Goal: Communication & Community: Answer question/provide support

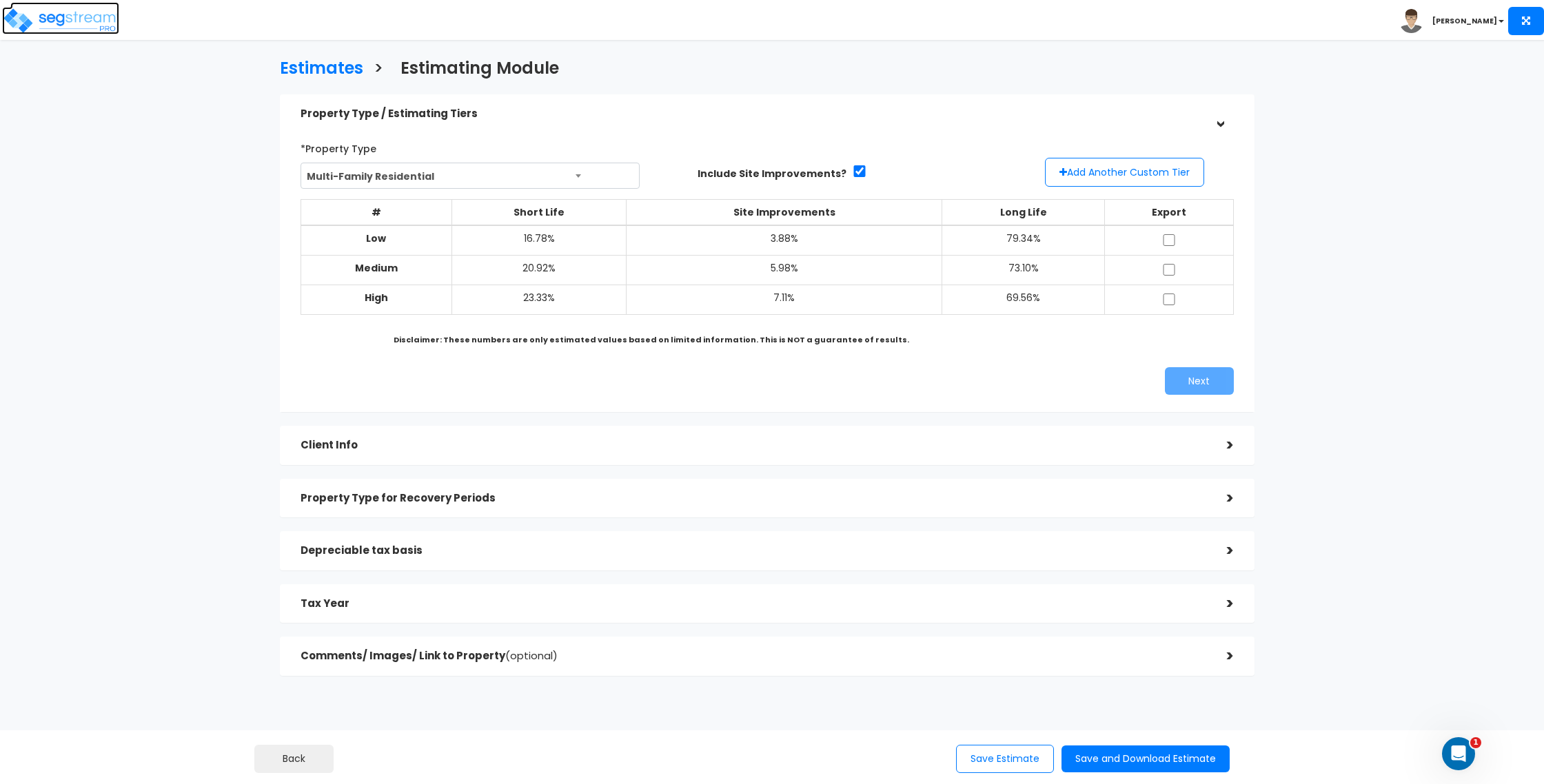
click at [79, 15] on img at bounding box center [60, 20] width 117 height 27
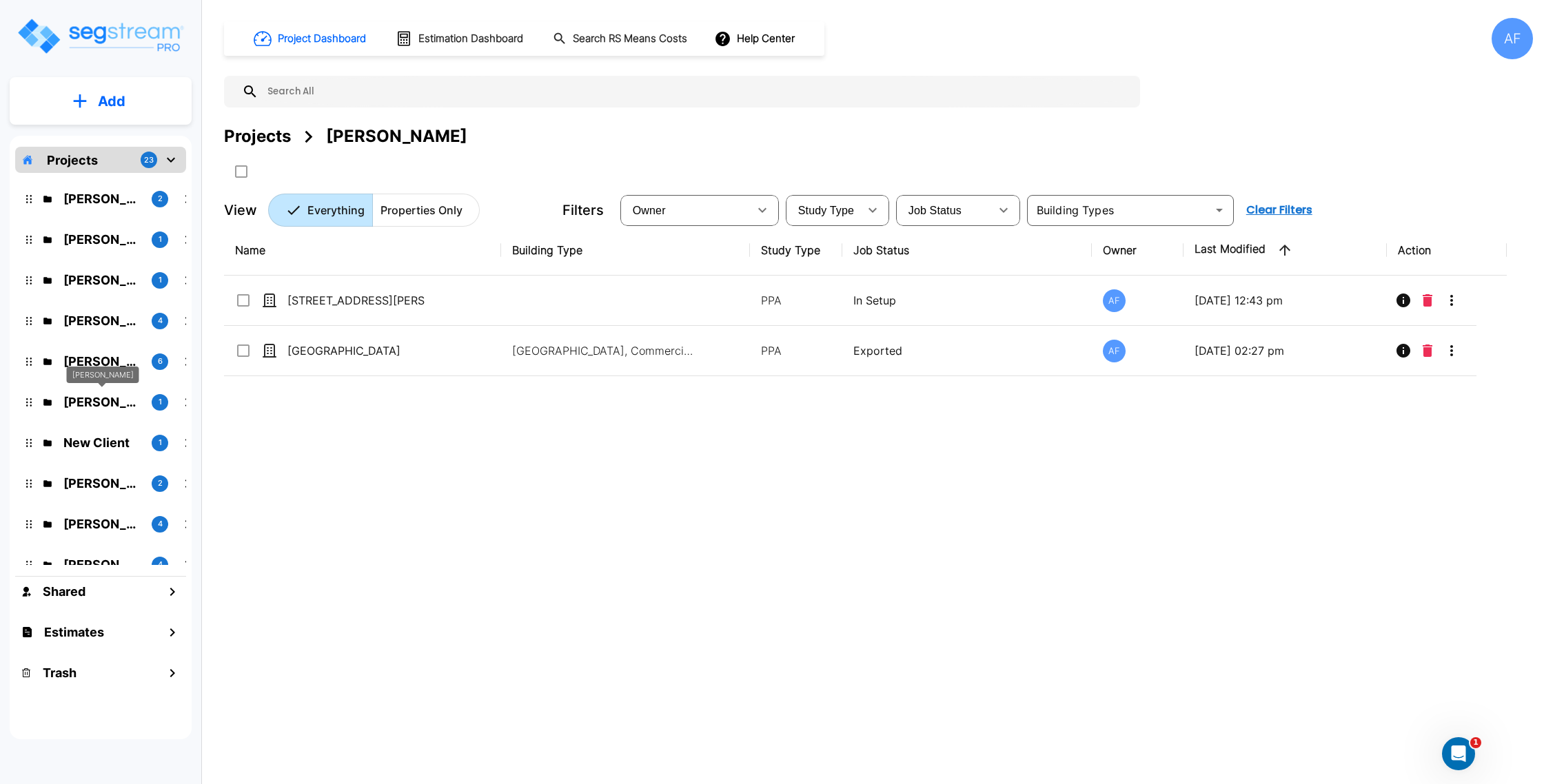
click at [108, 407] on p "[PERSON_NAME]" at bounding box center [102, 402] width 77 height 19
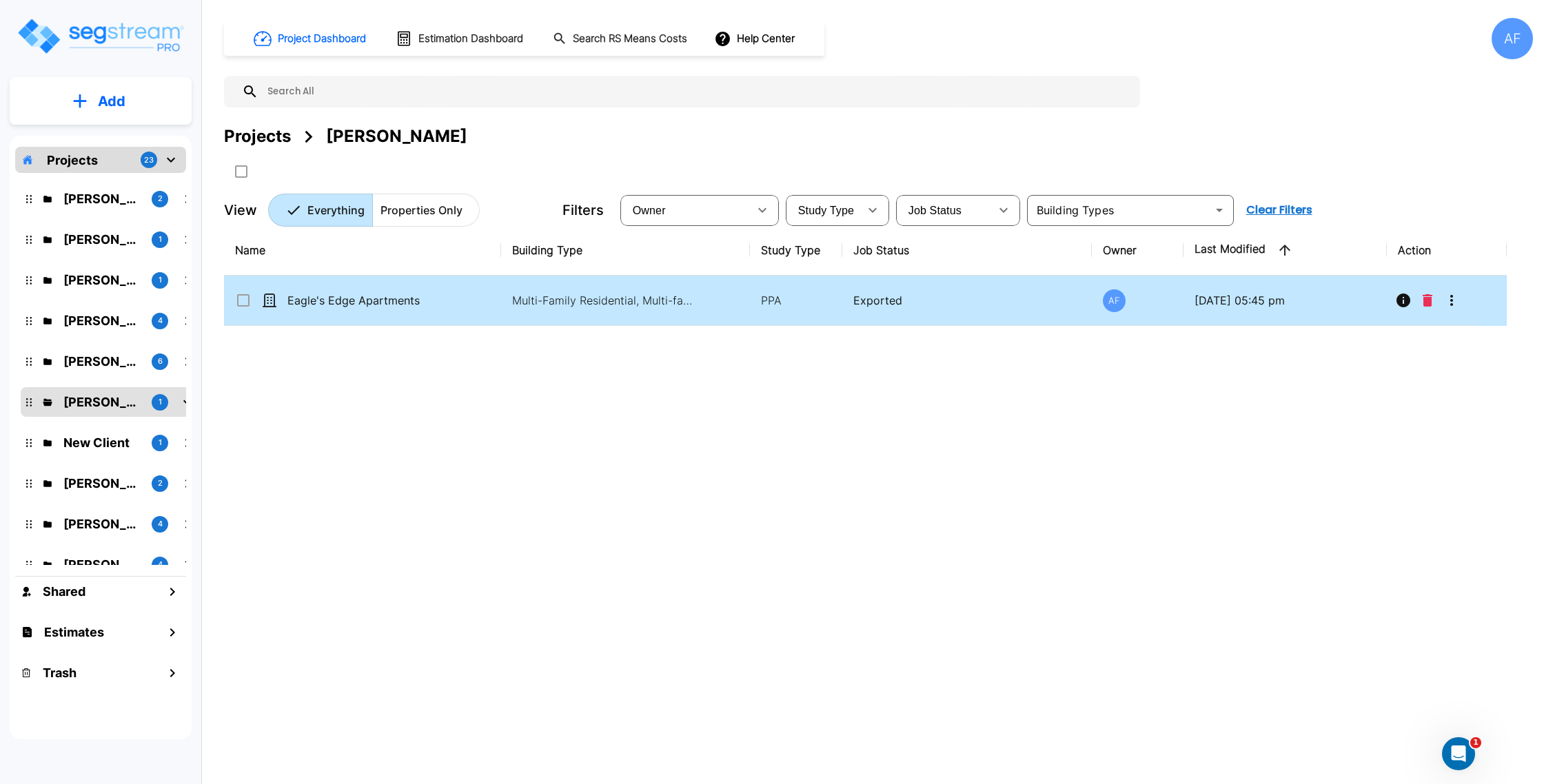
click at [324, 311] on td "Eagle's Edge Apartments" at bounding box center [362, 301] width 277 height 51
click at [471, 303] on td "Eagle's Edge Apartments" at bounding box center [362, 301] width 277 height 51
checkbox input "false"
click at [471, 303] on td "Eagle's Edge Apartments" at bounding box center [362, 301] width 277 height 51
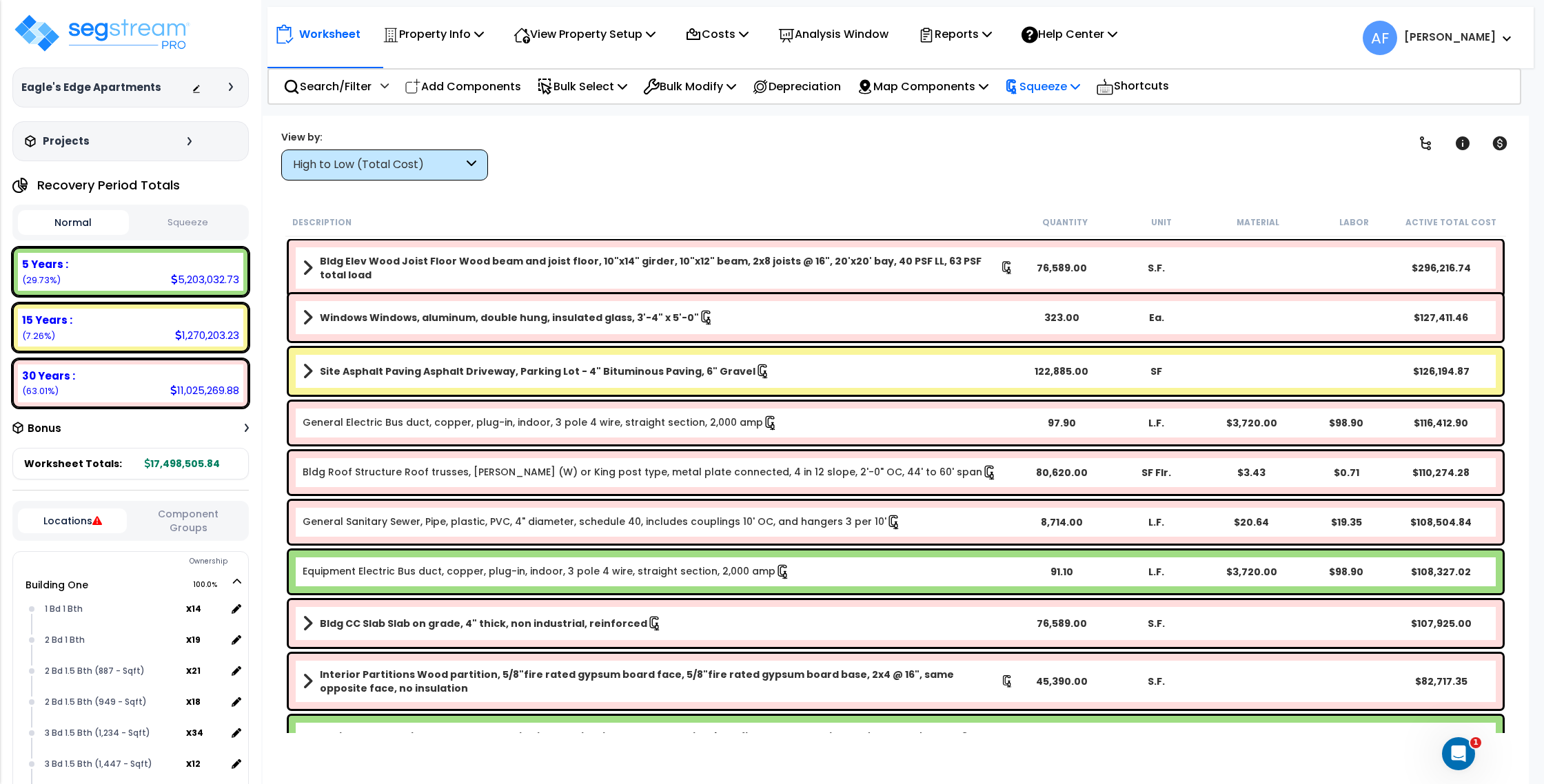
click at [1050, 81] on p "Squeeze" at bounding box center [1042, 86] width 76 height 19
click at [1453, 753] on icon "Open Intercom Messenger" at bounding box center [1459, 755] width 23 height 23
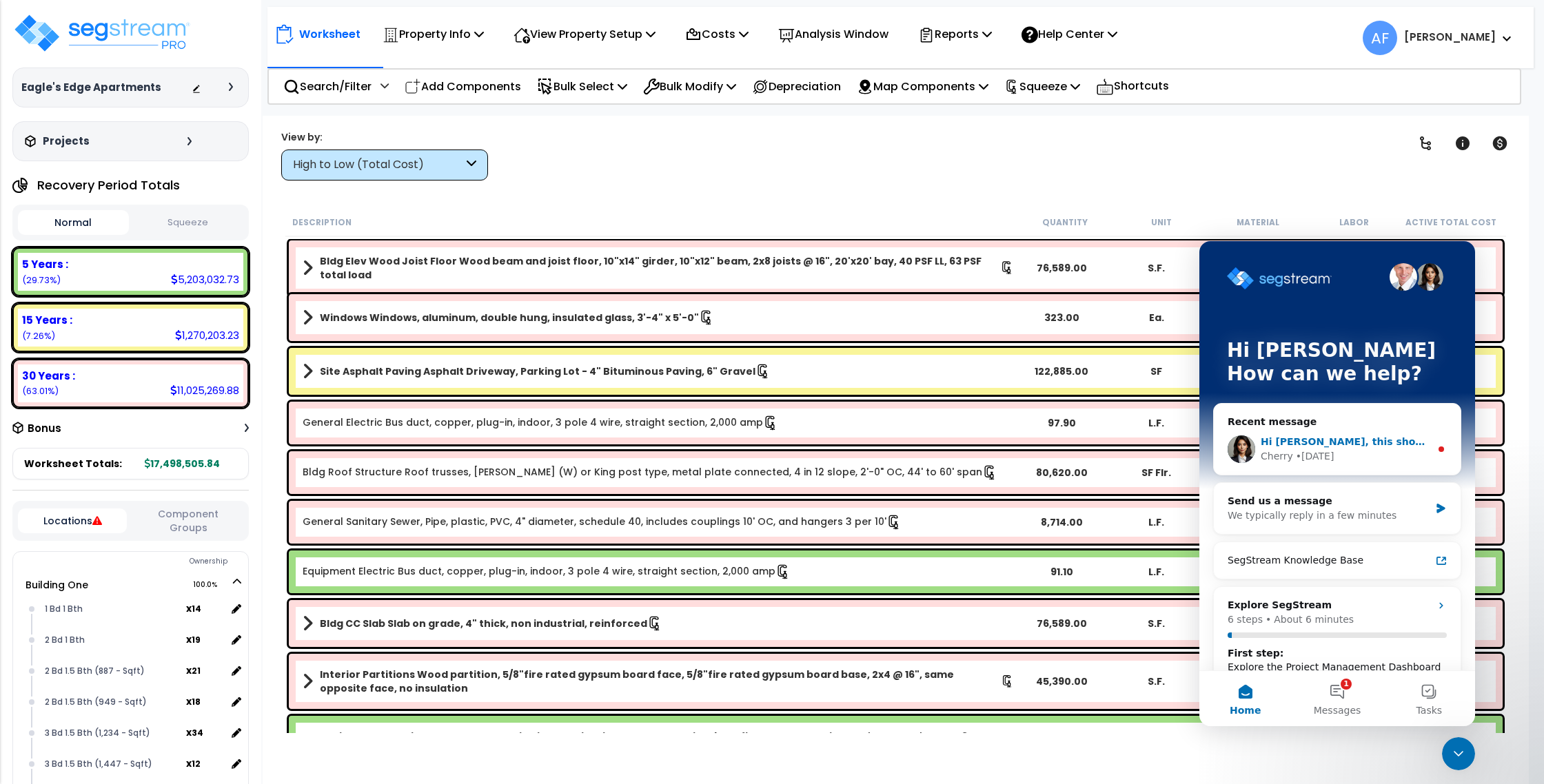
click at [1343, 455] on div "Cherry • 5d ago" at bounding box center [1345, 456] width 169 height 14
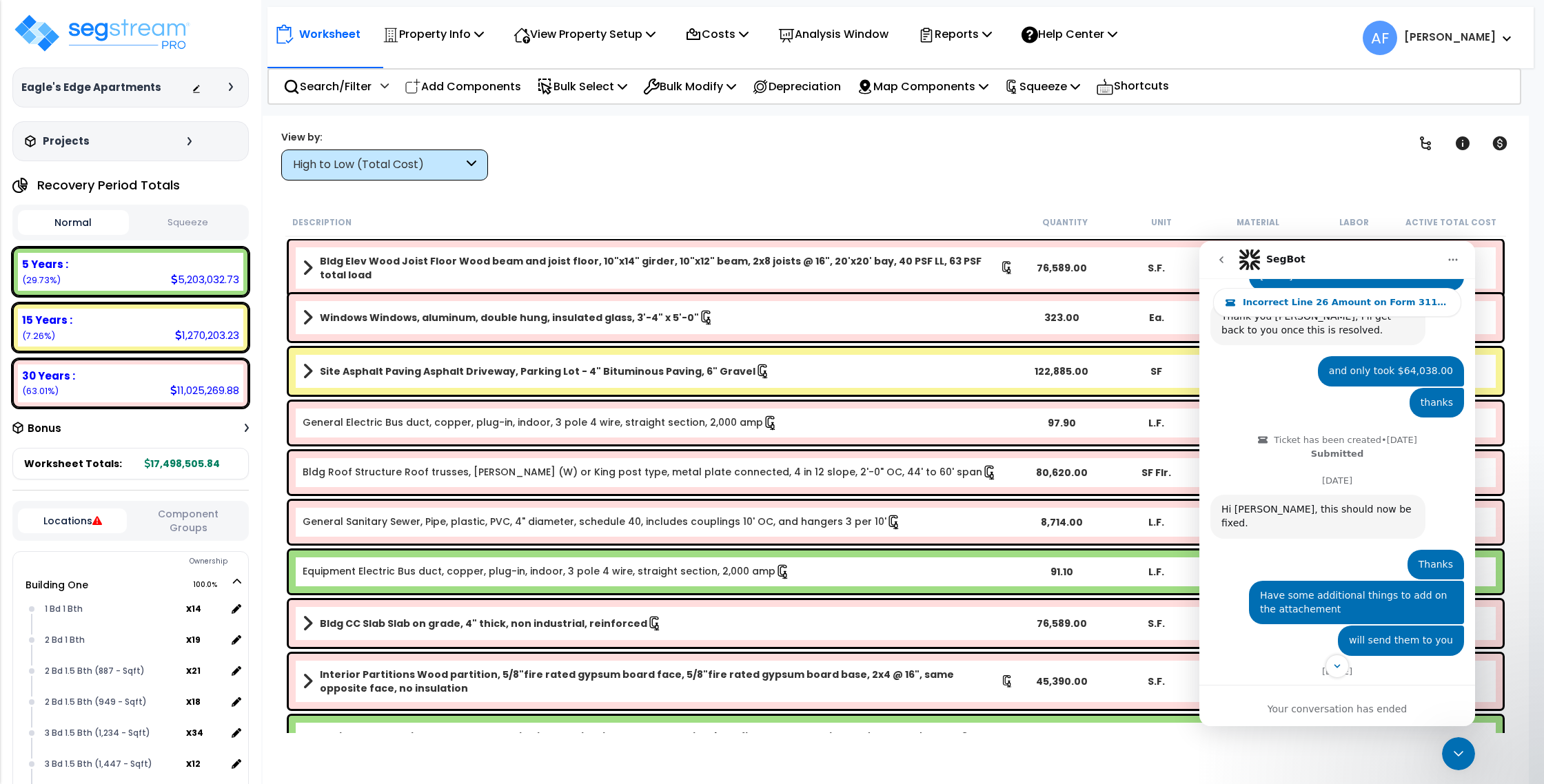
scroll to position [1095, 0]
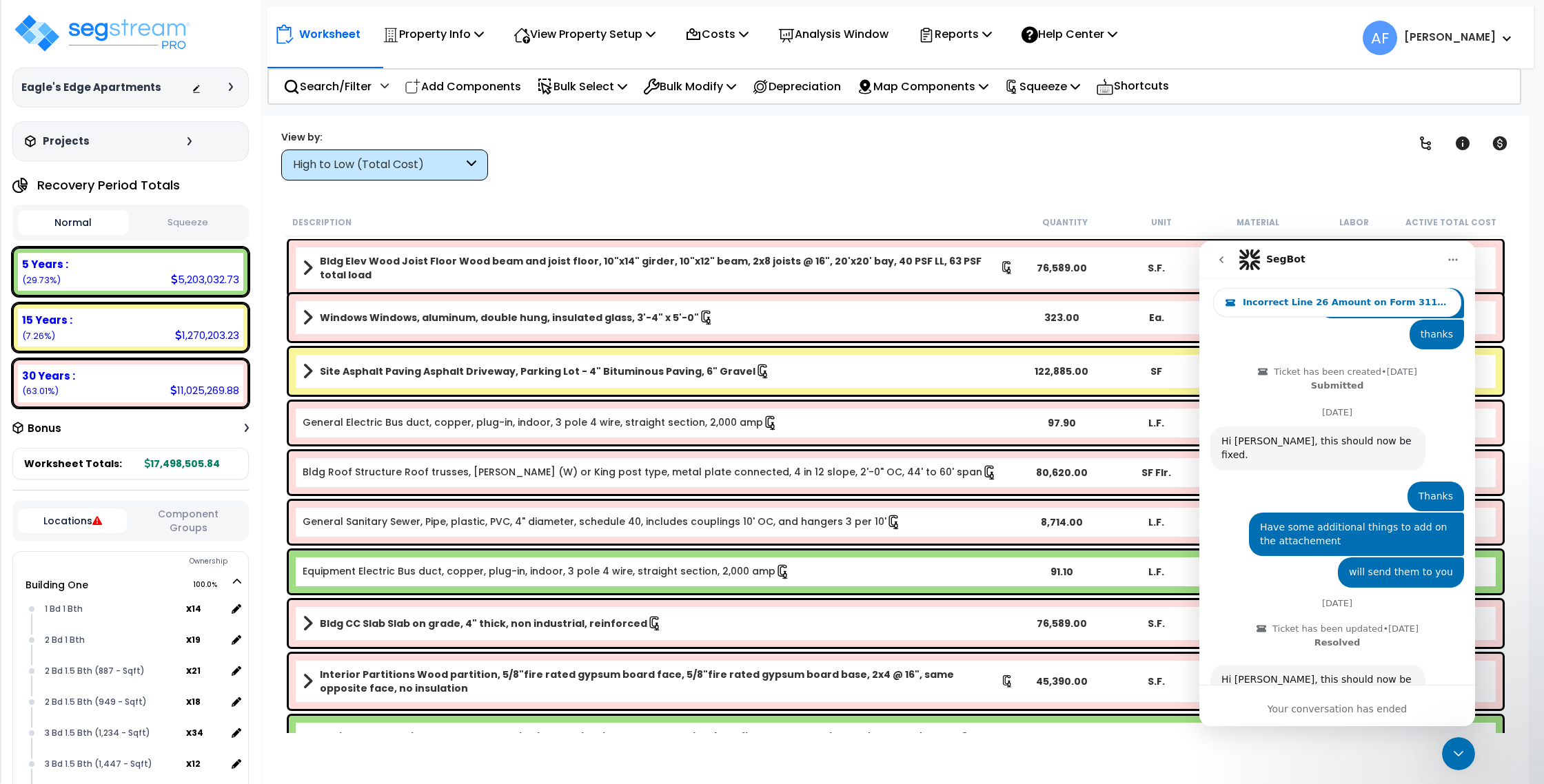
click at [1228, 268] on button "go back" at bounding box center [1221, 259] width 26 height 26
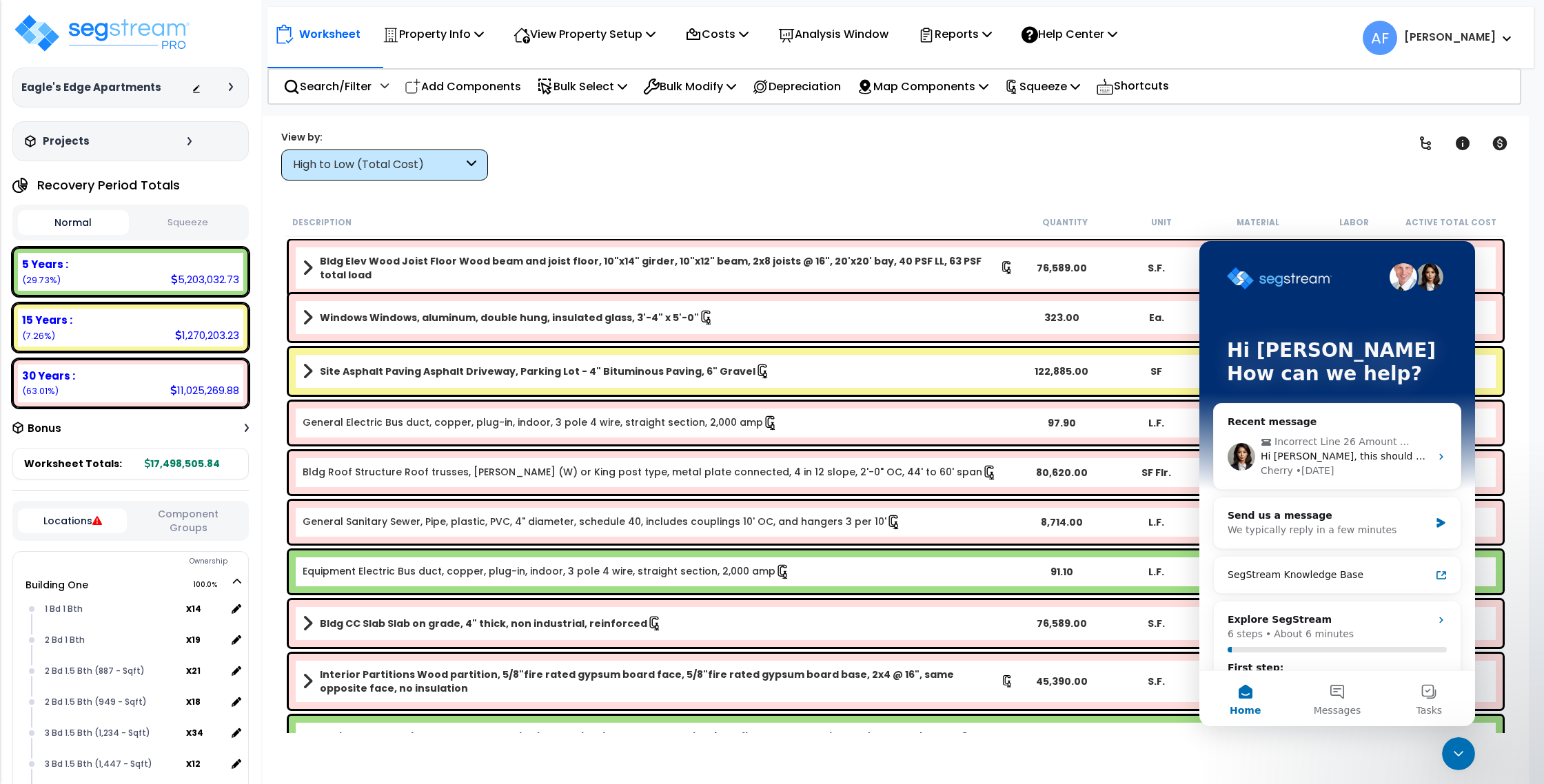
scroll to position [2, 0]
click at [1335, 701] on button "Messages" at bounding box center [1336, 699] width 91 height 55
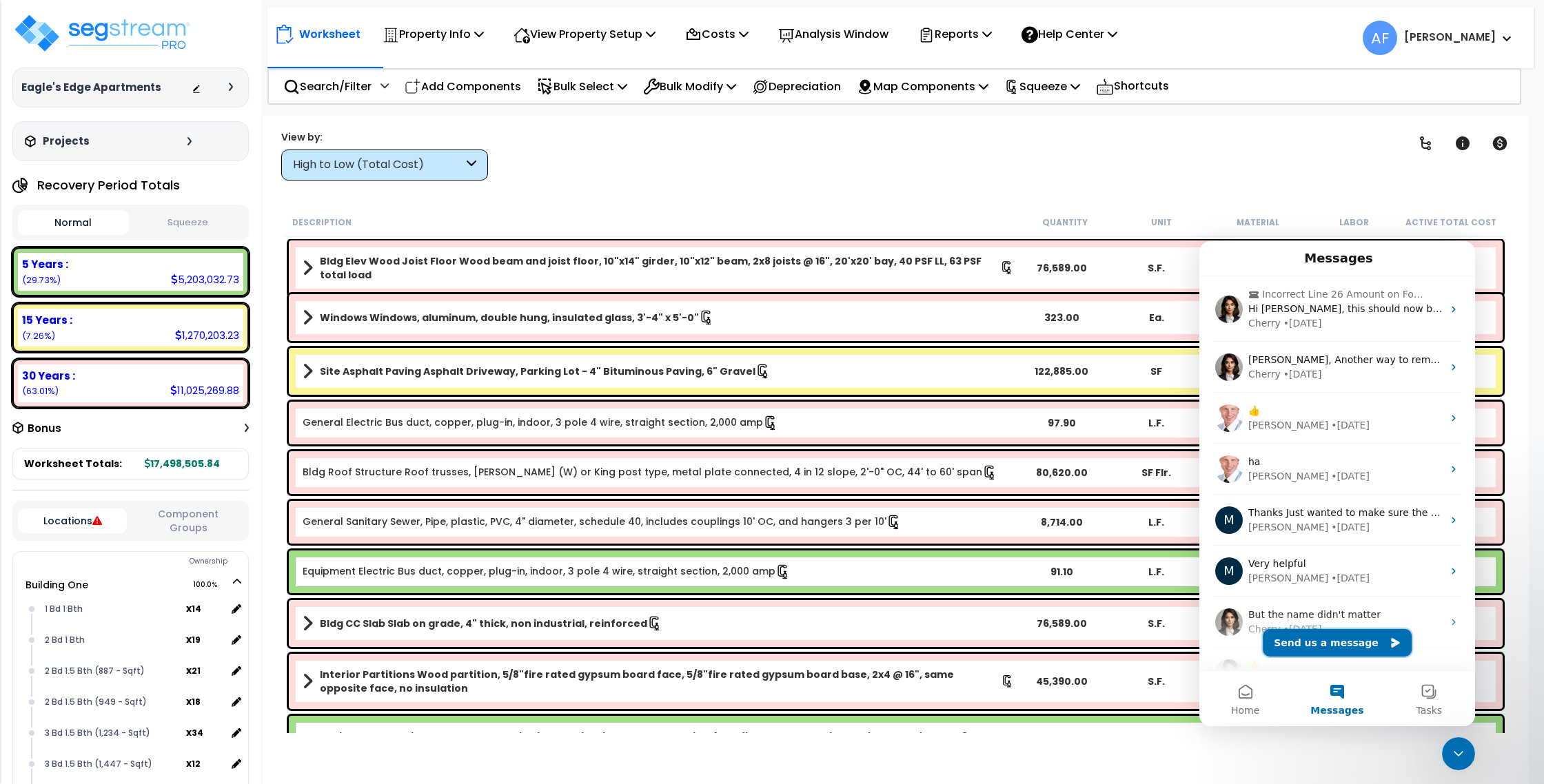
click at [1351, 645] on button "Send us a message" at bounding box center [1337, 643] width 149 height 27
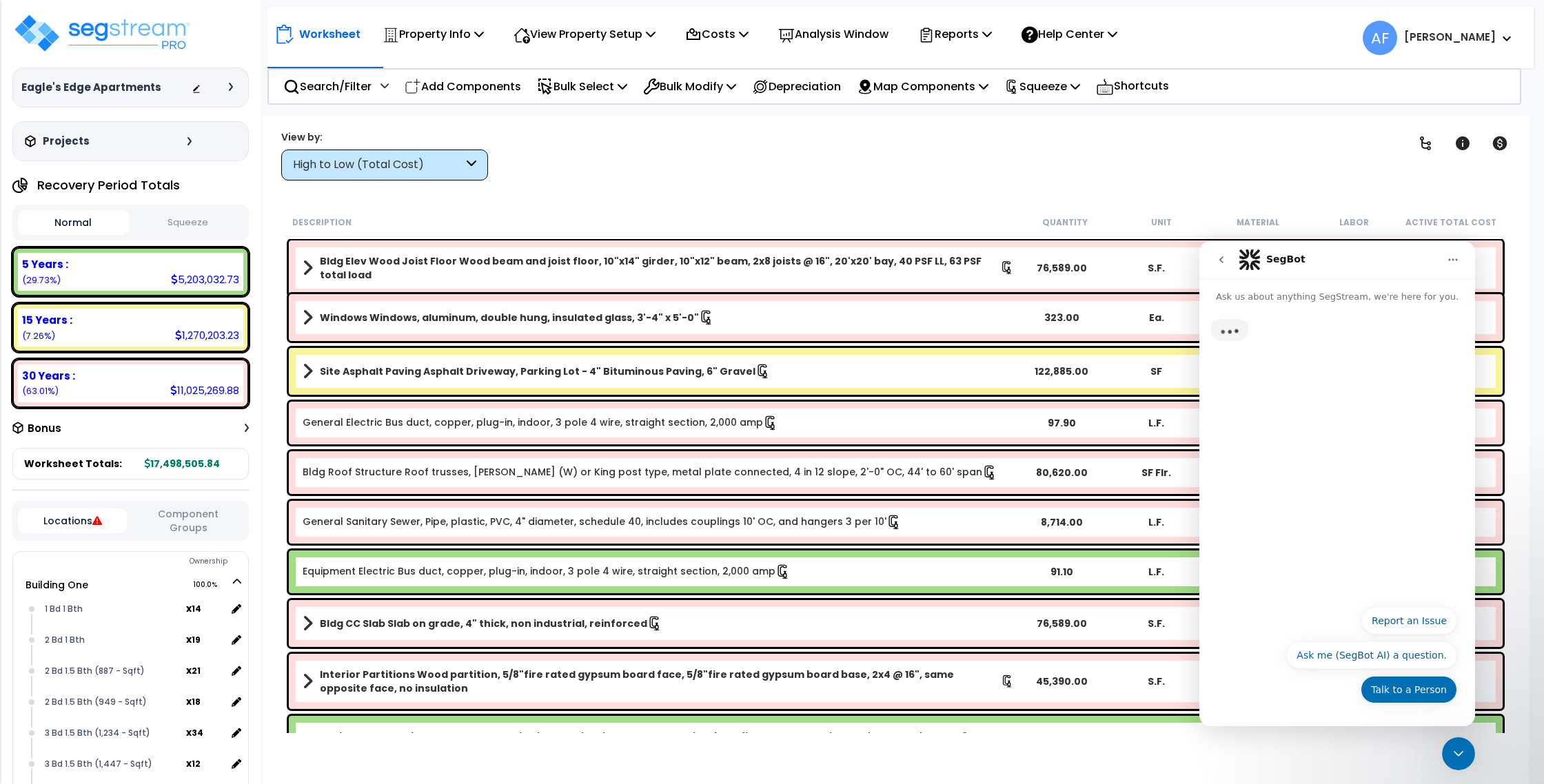
click at [1409, 692] on button "Talk to a Person" at bounding box center [1409, 689] width 97 height 27
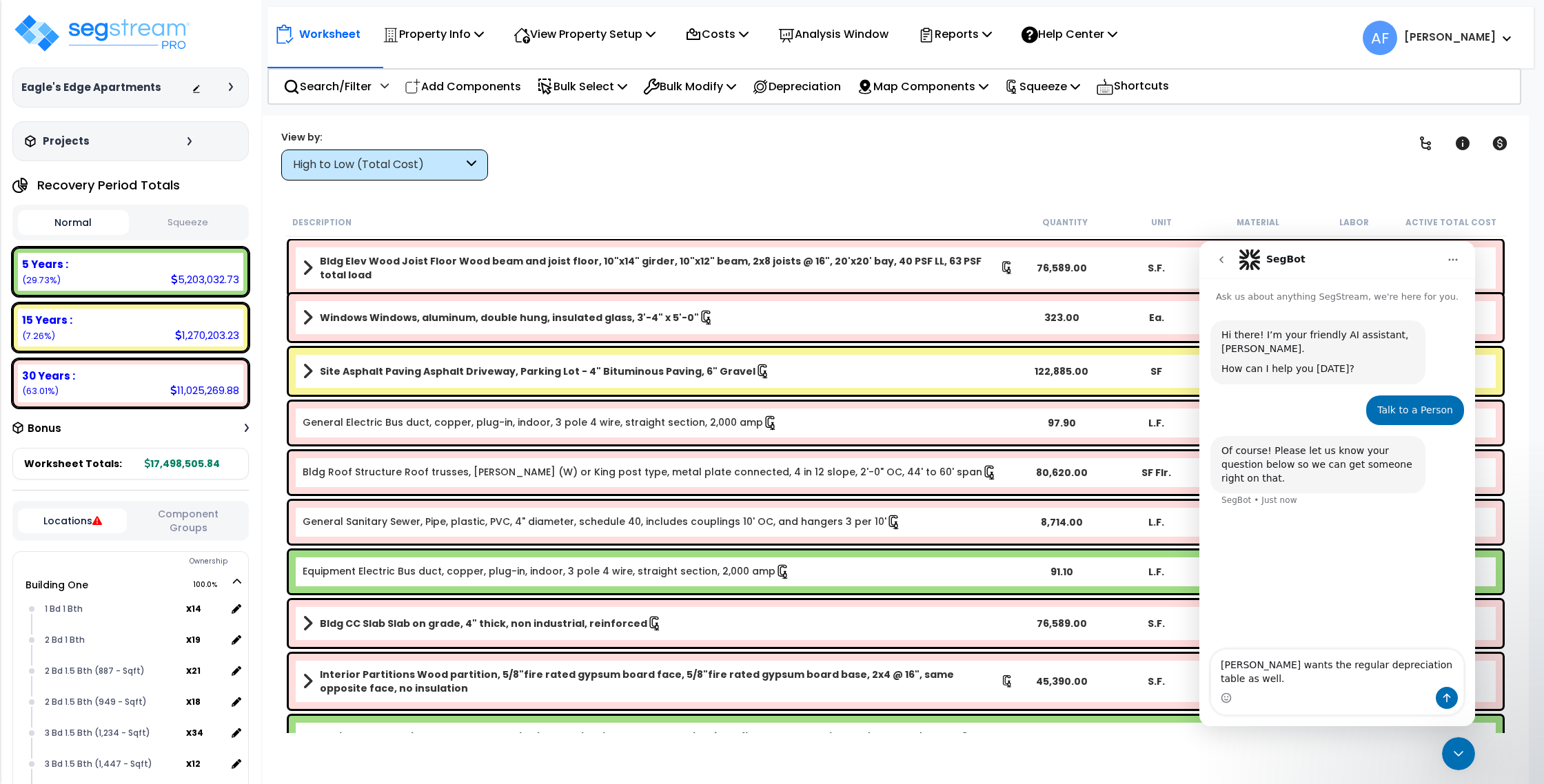
click at [1235, 665] on textarea "SOmeone wants the regular depreciation table as well." at bounding box center [1338, 668] width 253 height 37
type textarea "Someone wants the regular depreciation table as well. Is there an option now to…"
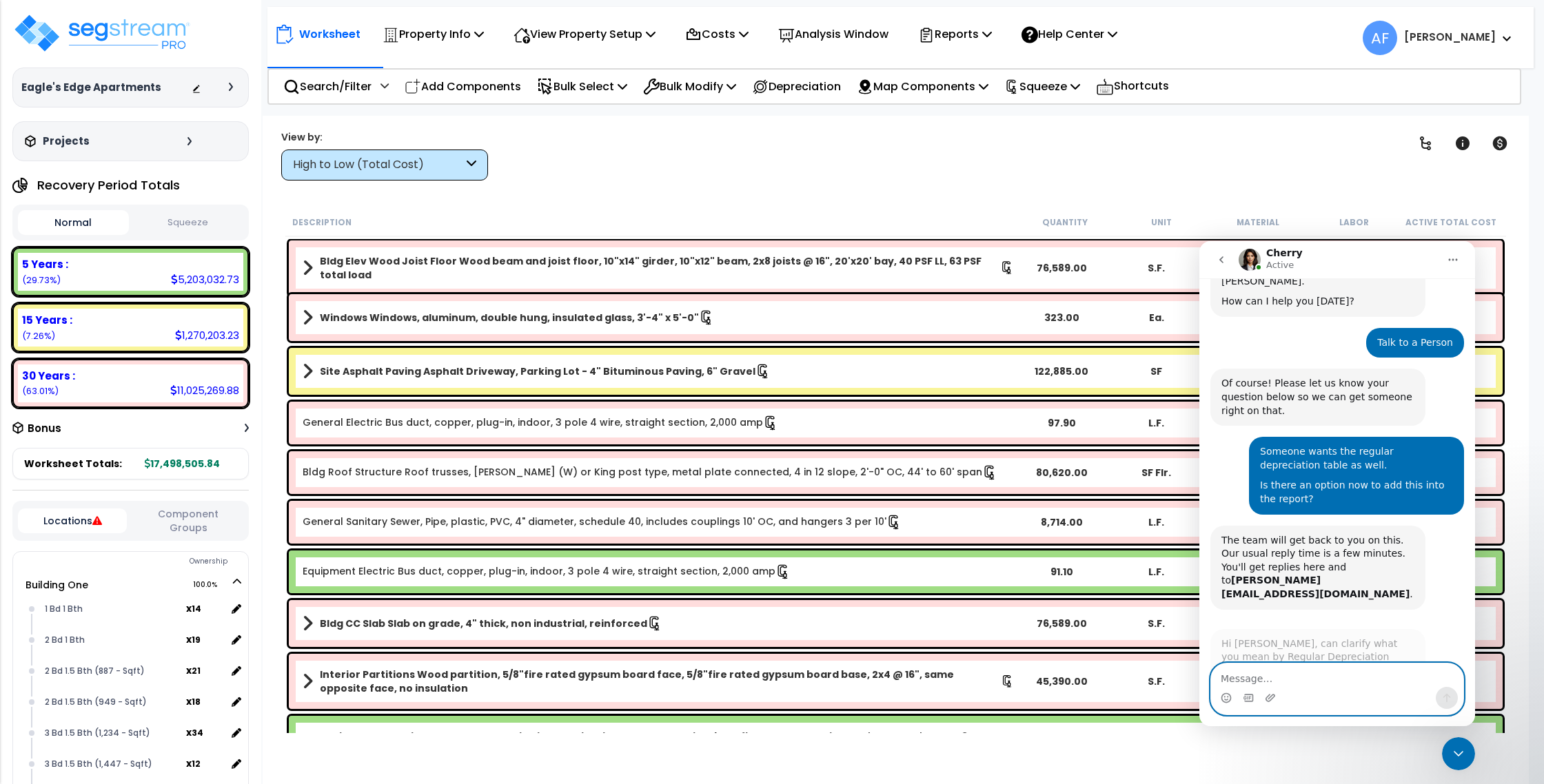
scroll to position [97, 0]
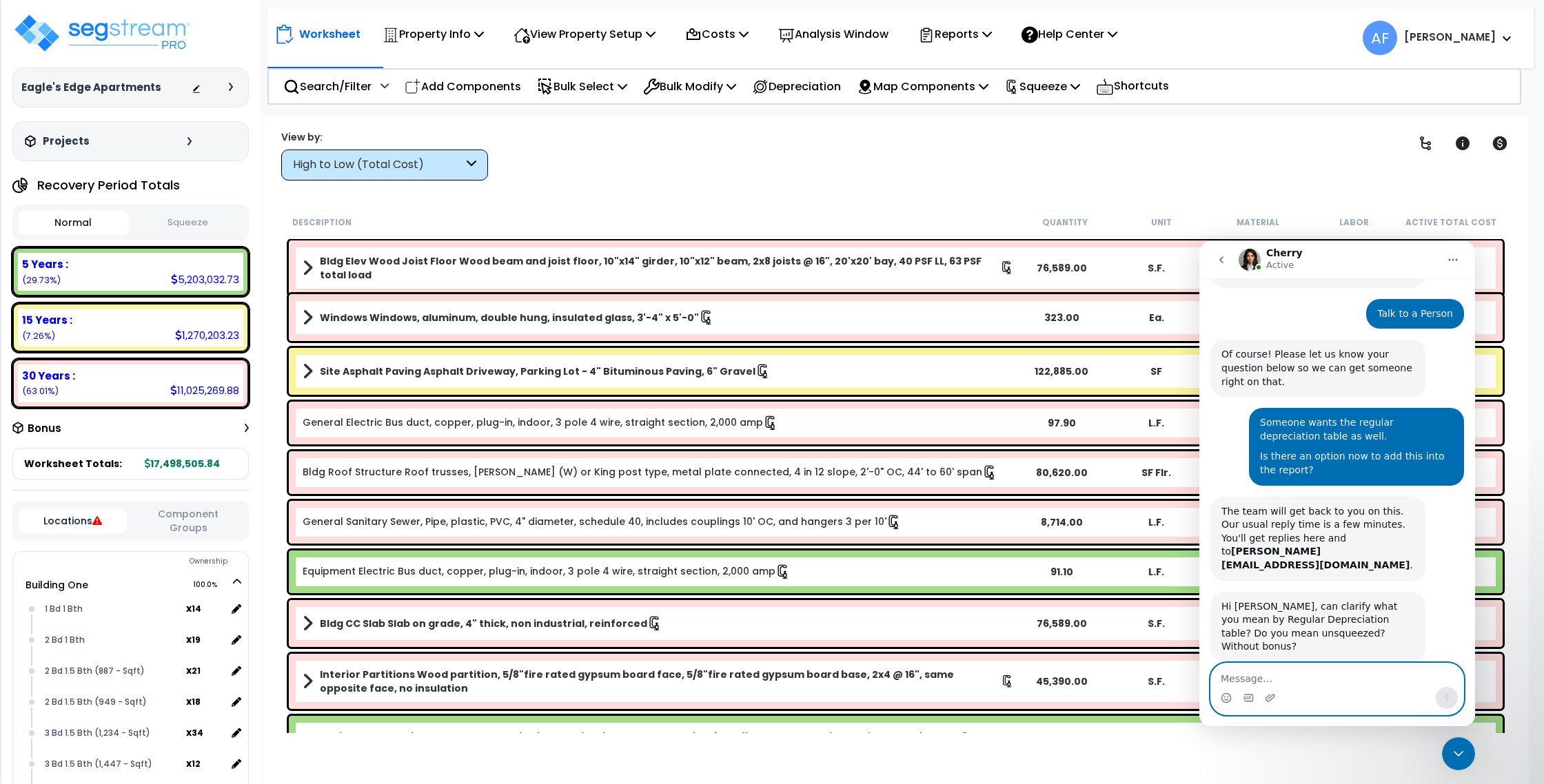
click at [1372, 682] on textarea "Message…" at bounding box center [1338, 675] width 253 height 23
type textarea "without bonus"
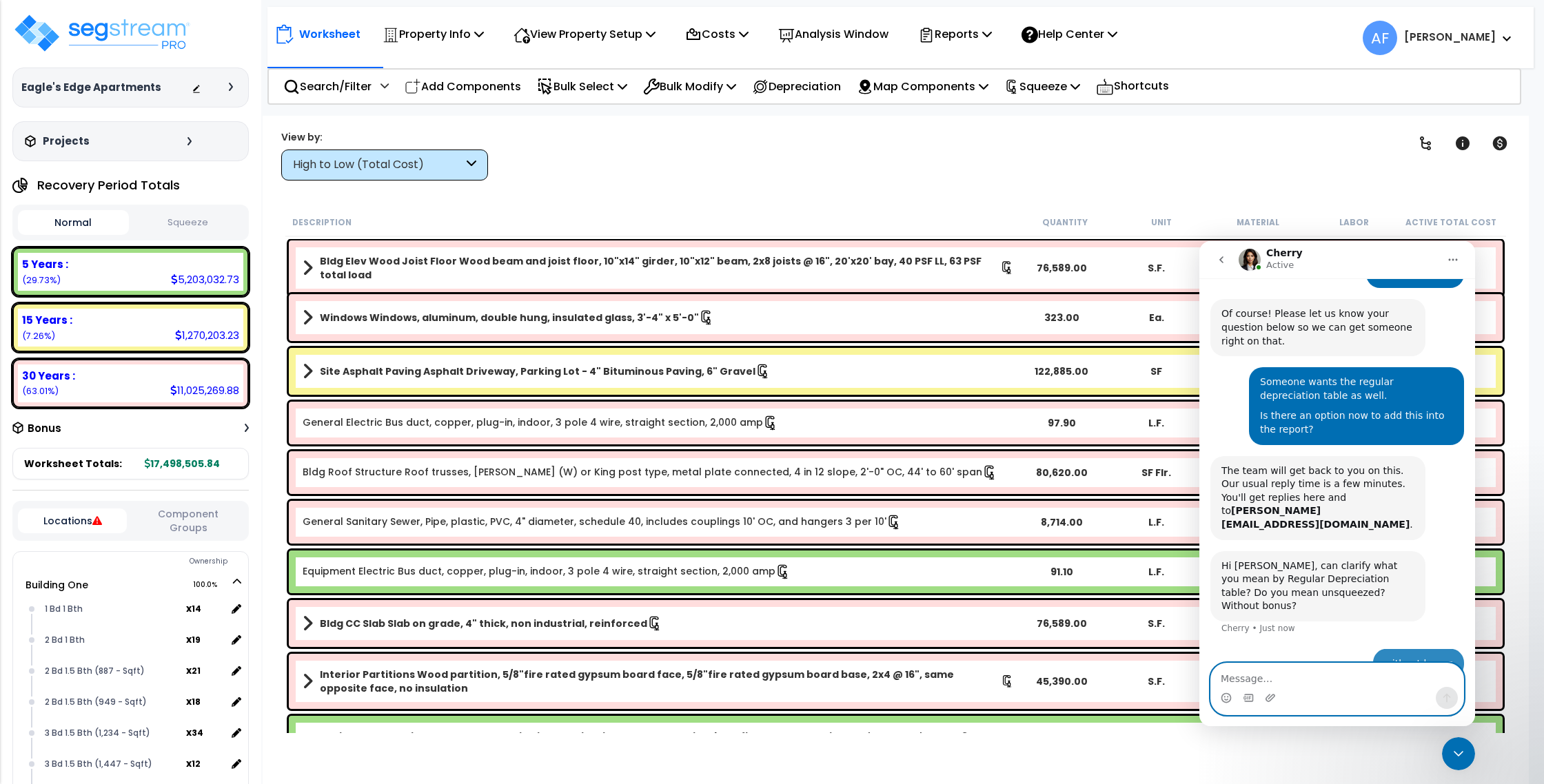
scroll to position [138, 0]
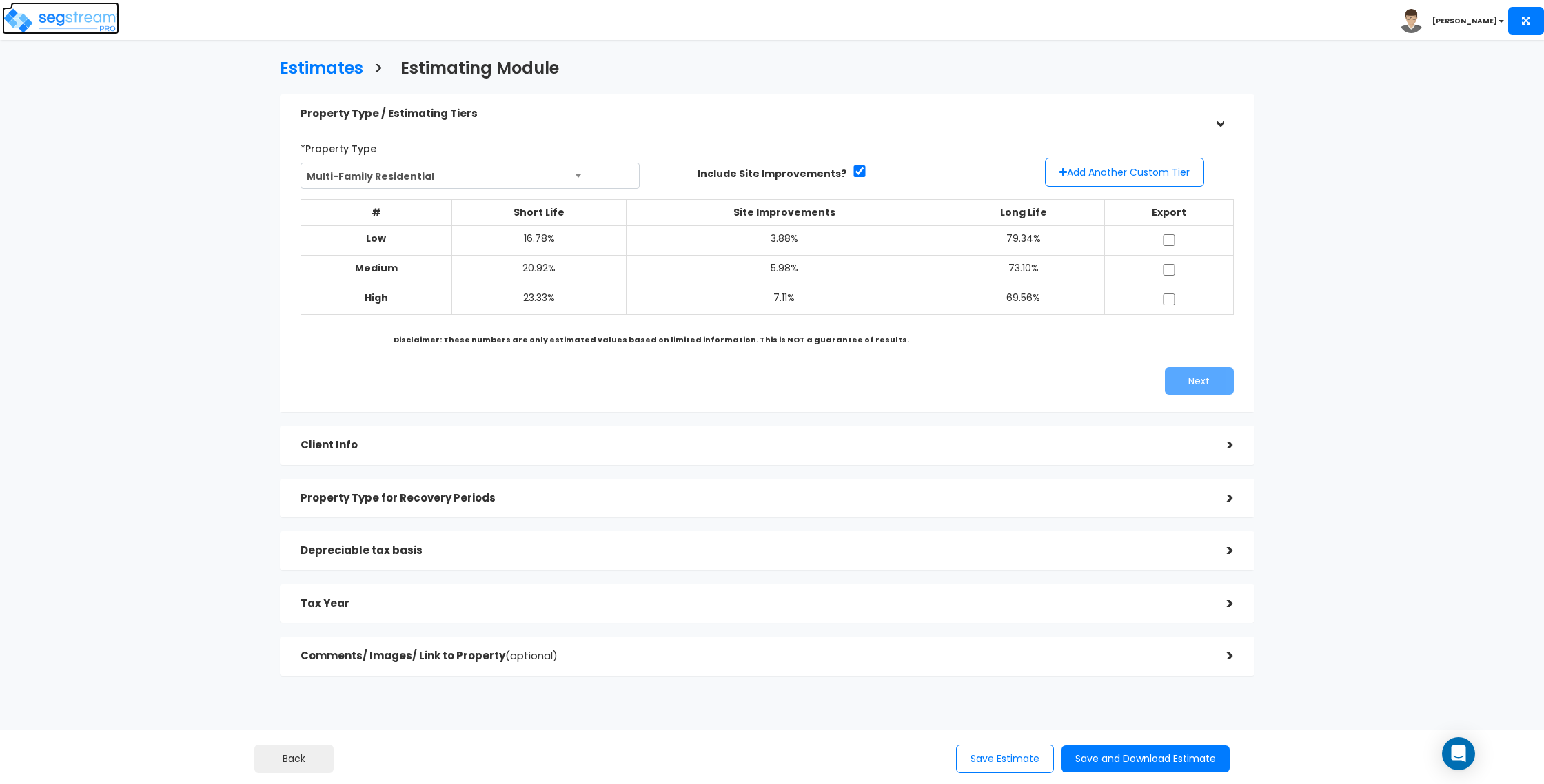
click at [59, 20] on img at bounding box center [60, 20] width 117 height 27
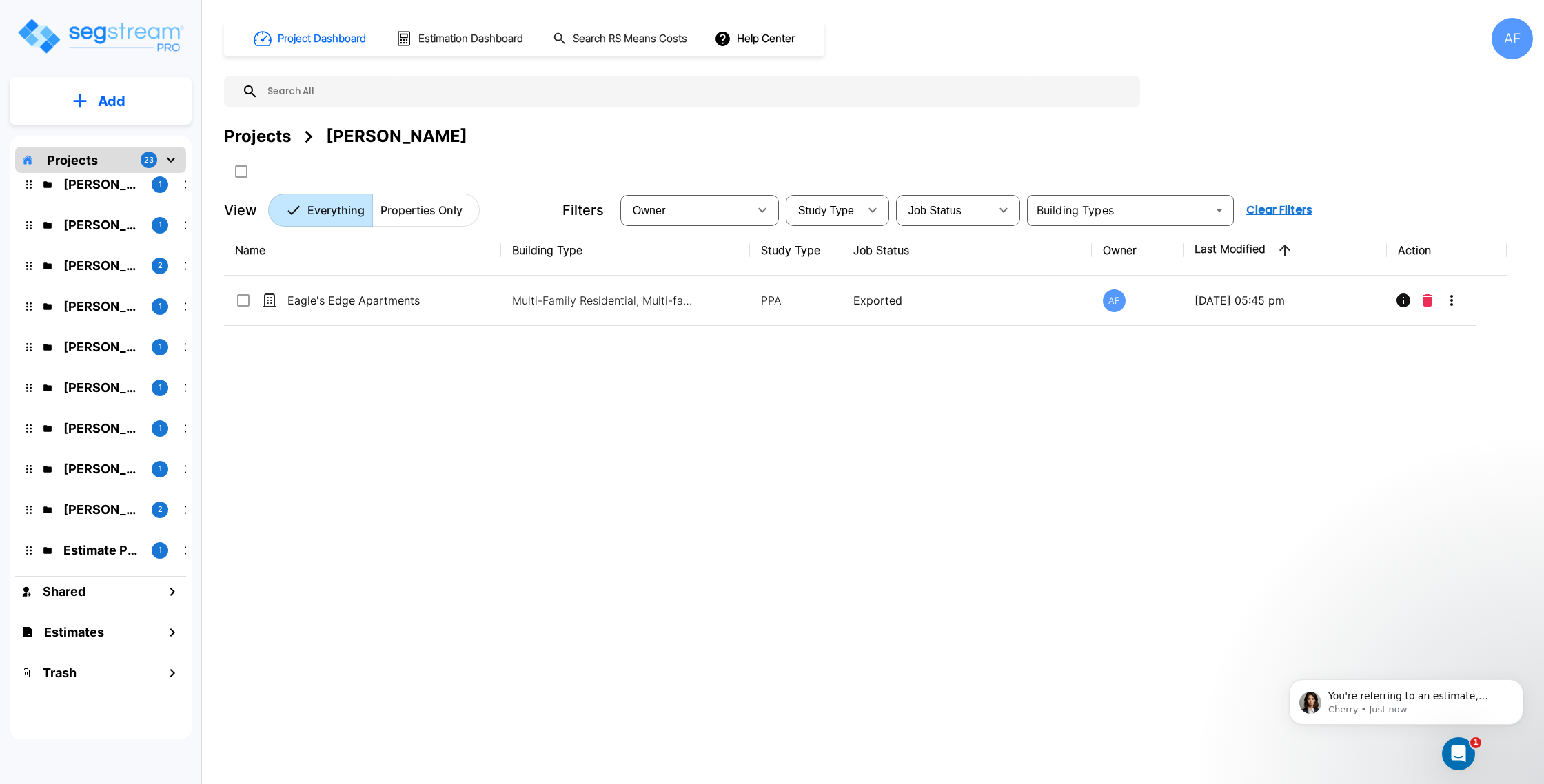
click at [1452, 748] on icon "Open Intercom Messenger" at bounding box center [1459, 755] width 23 height 23
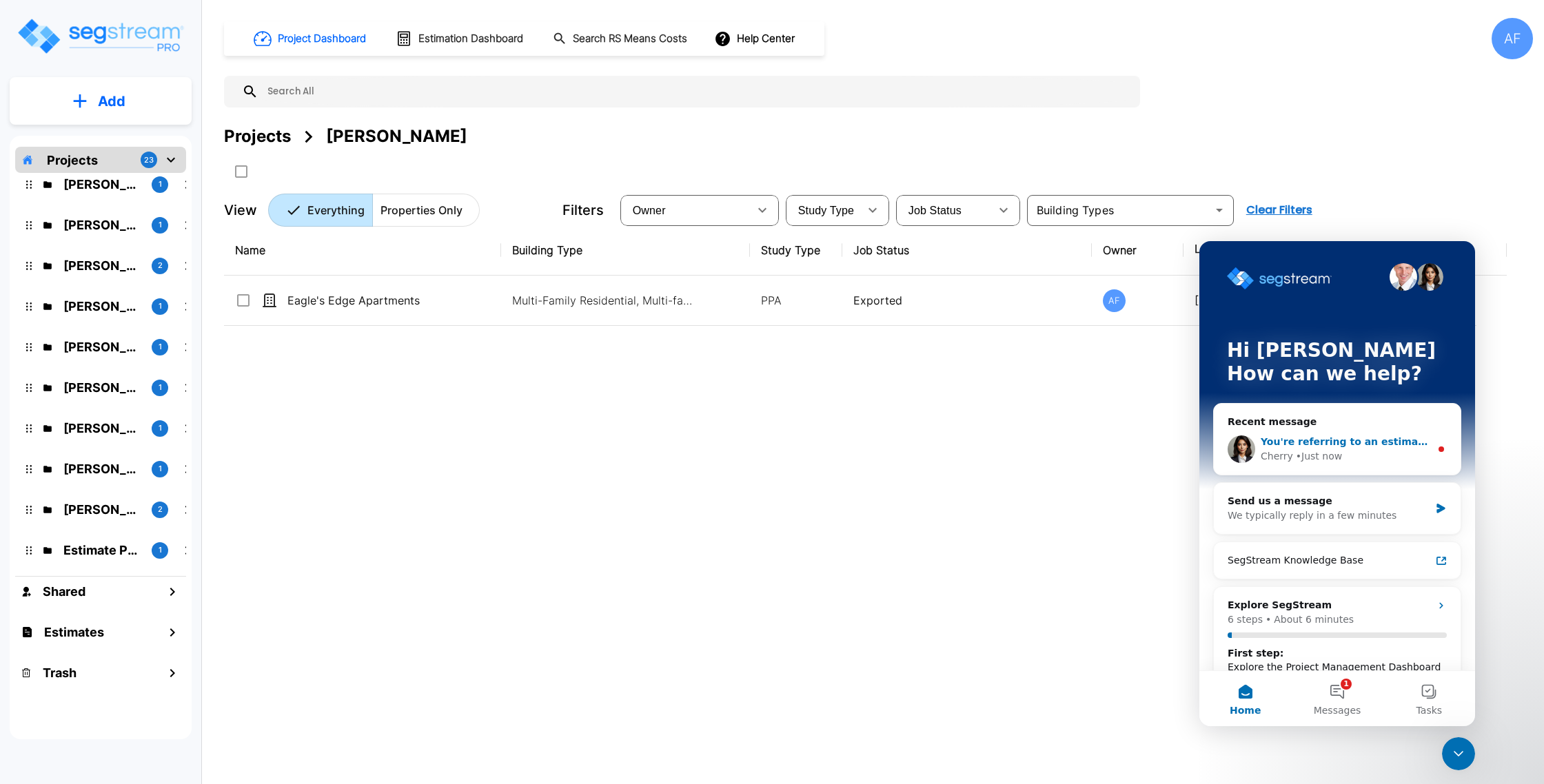
click at [1295, 447] on span "You're referring to an estimate, right?" at bounding box center [1364, 442] width 207 height 11
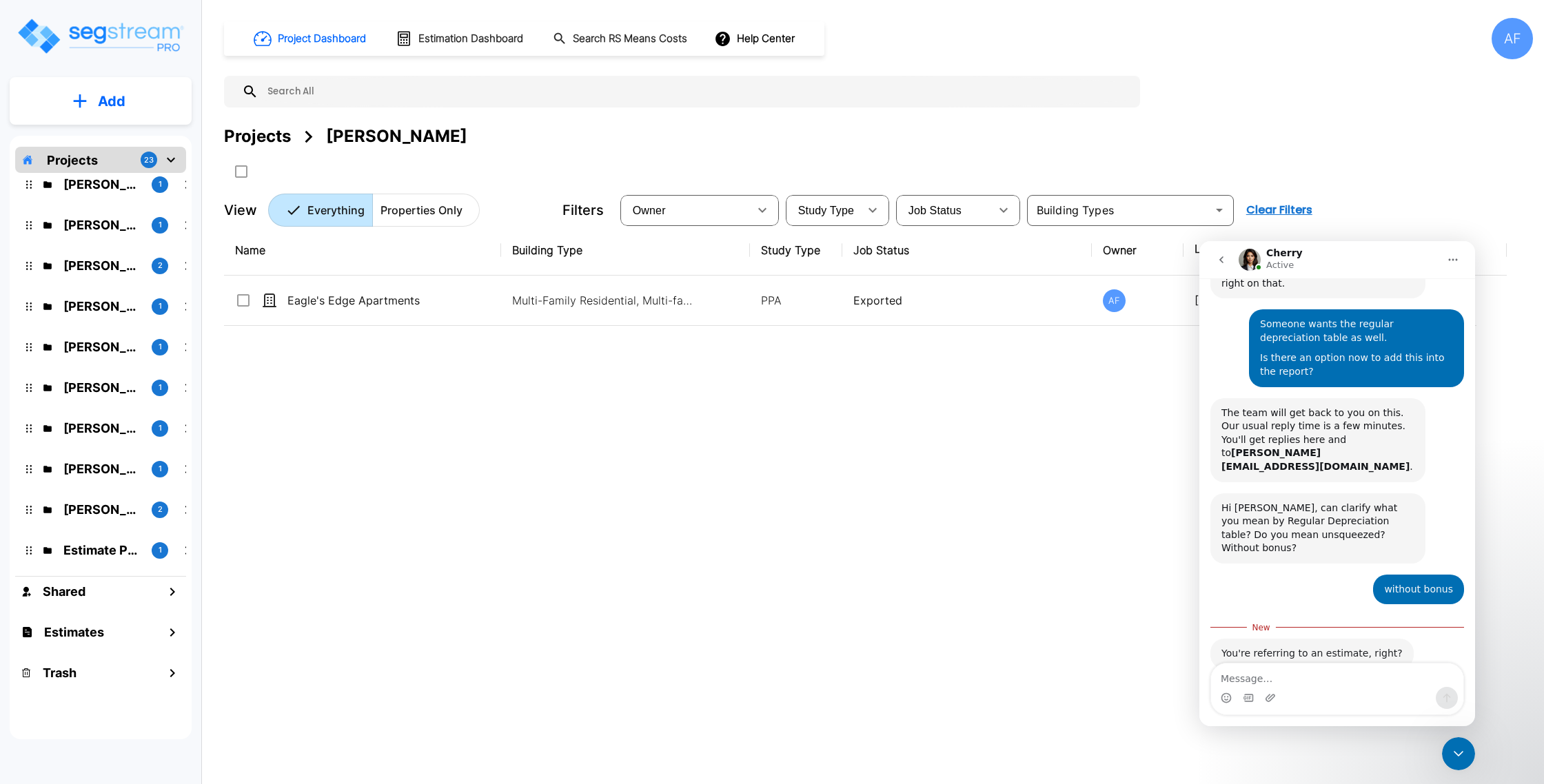
scroll to position [202, 0]
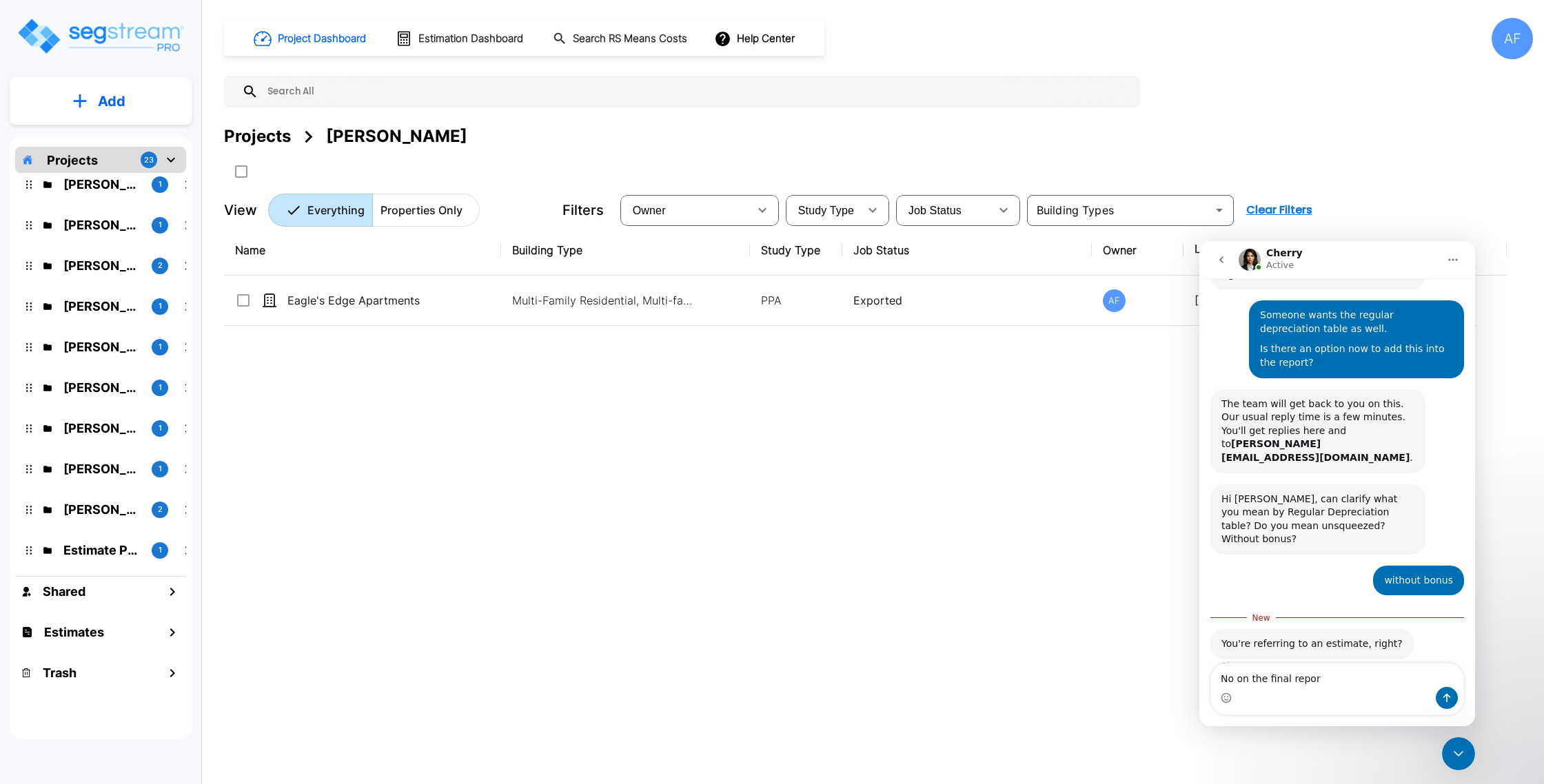
type textarea "No on the final report"
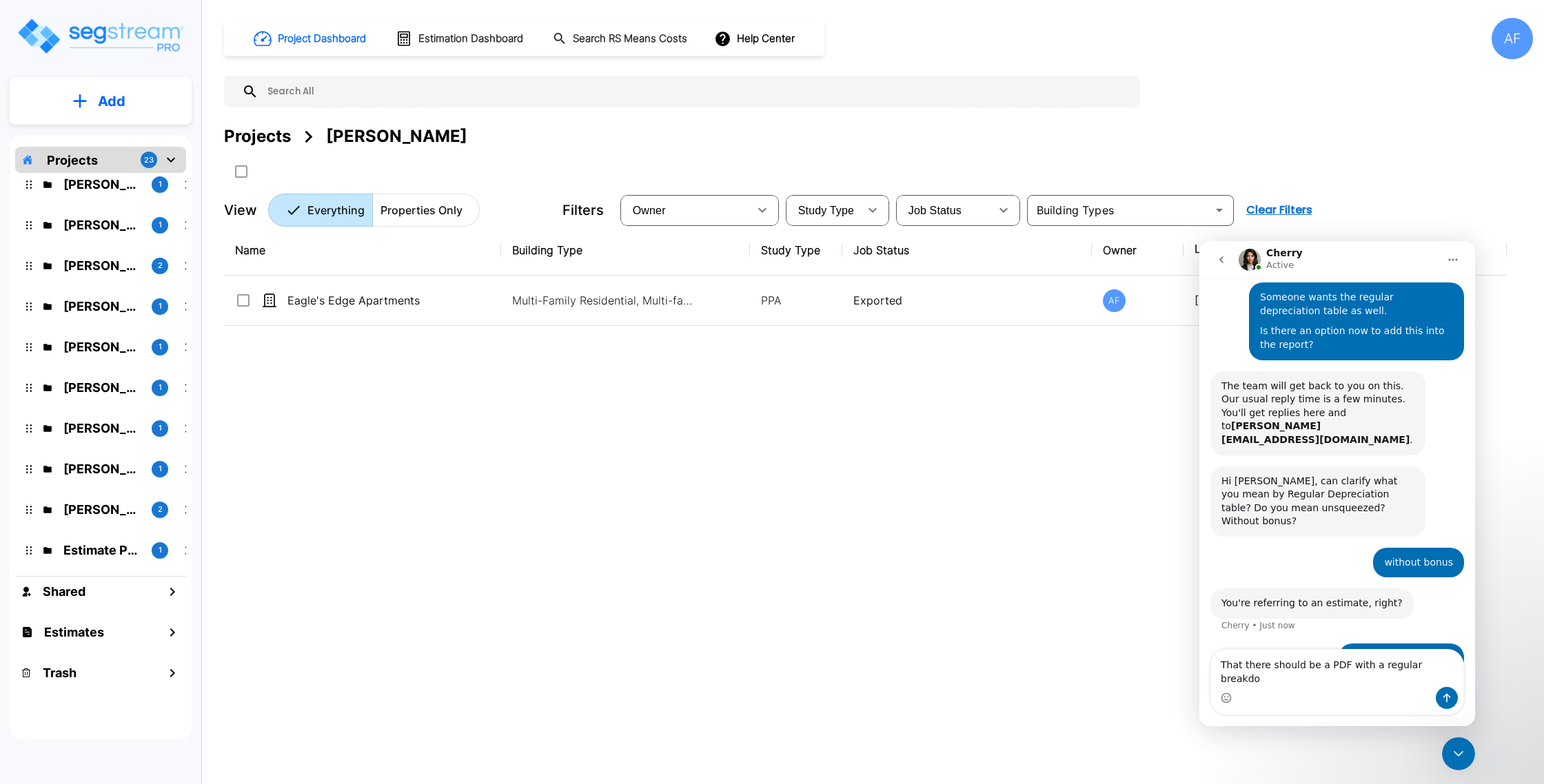
scroll to position [273, 0]
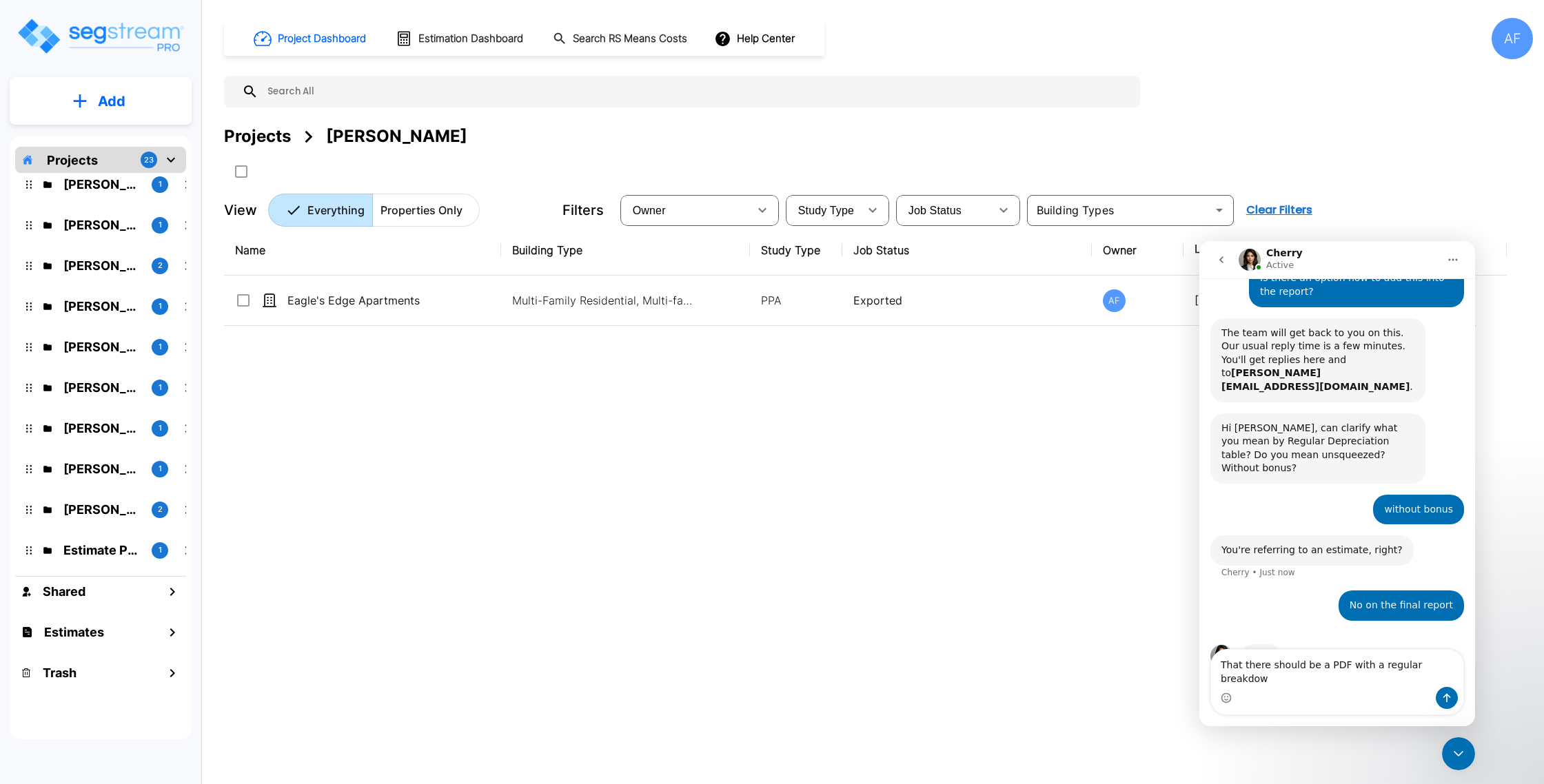
type textarea "That there should be a PDF with a regular breakdown"
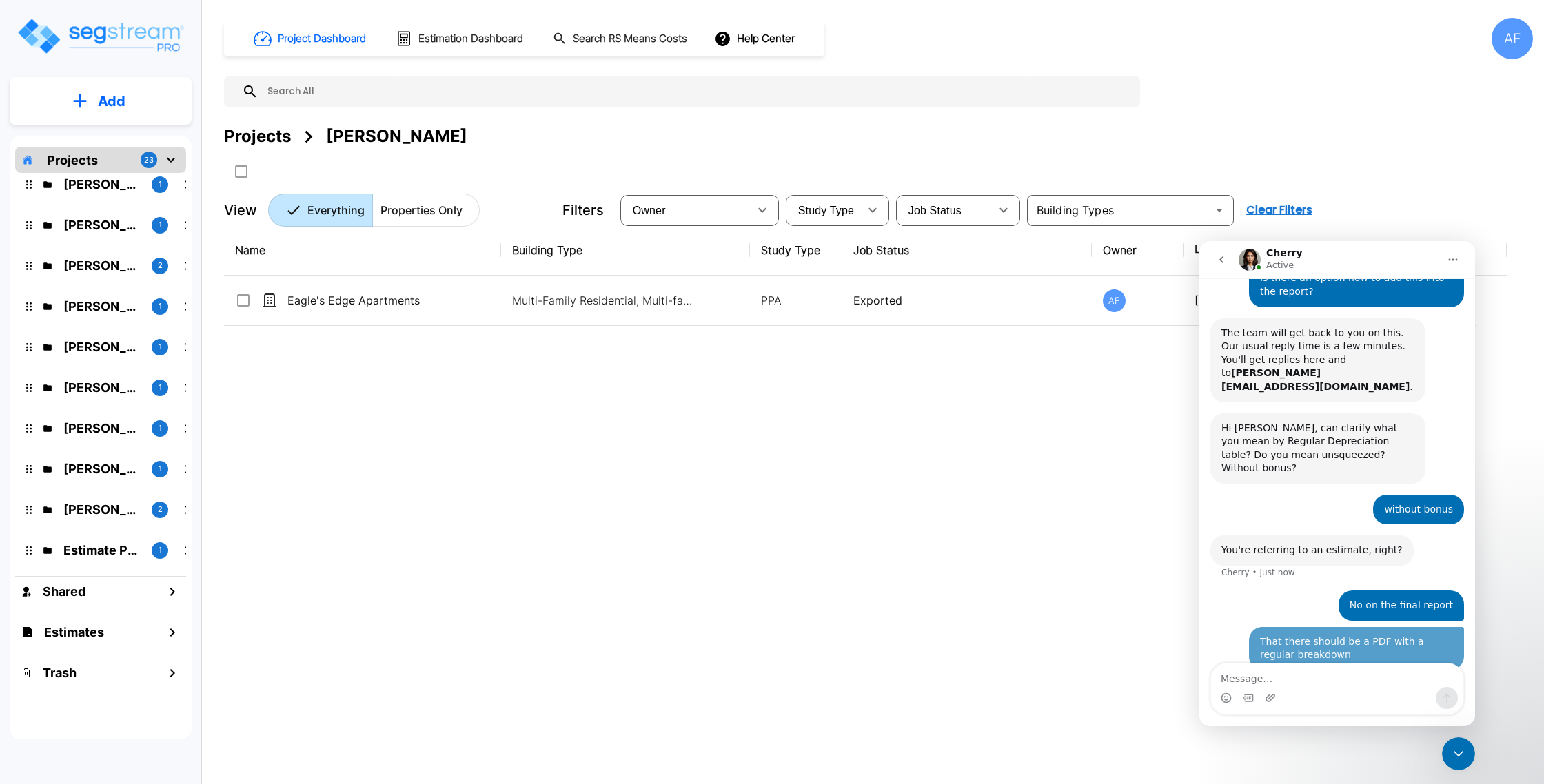
scroll to position [318, 0]
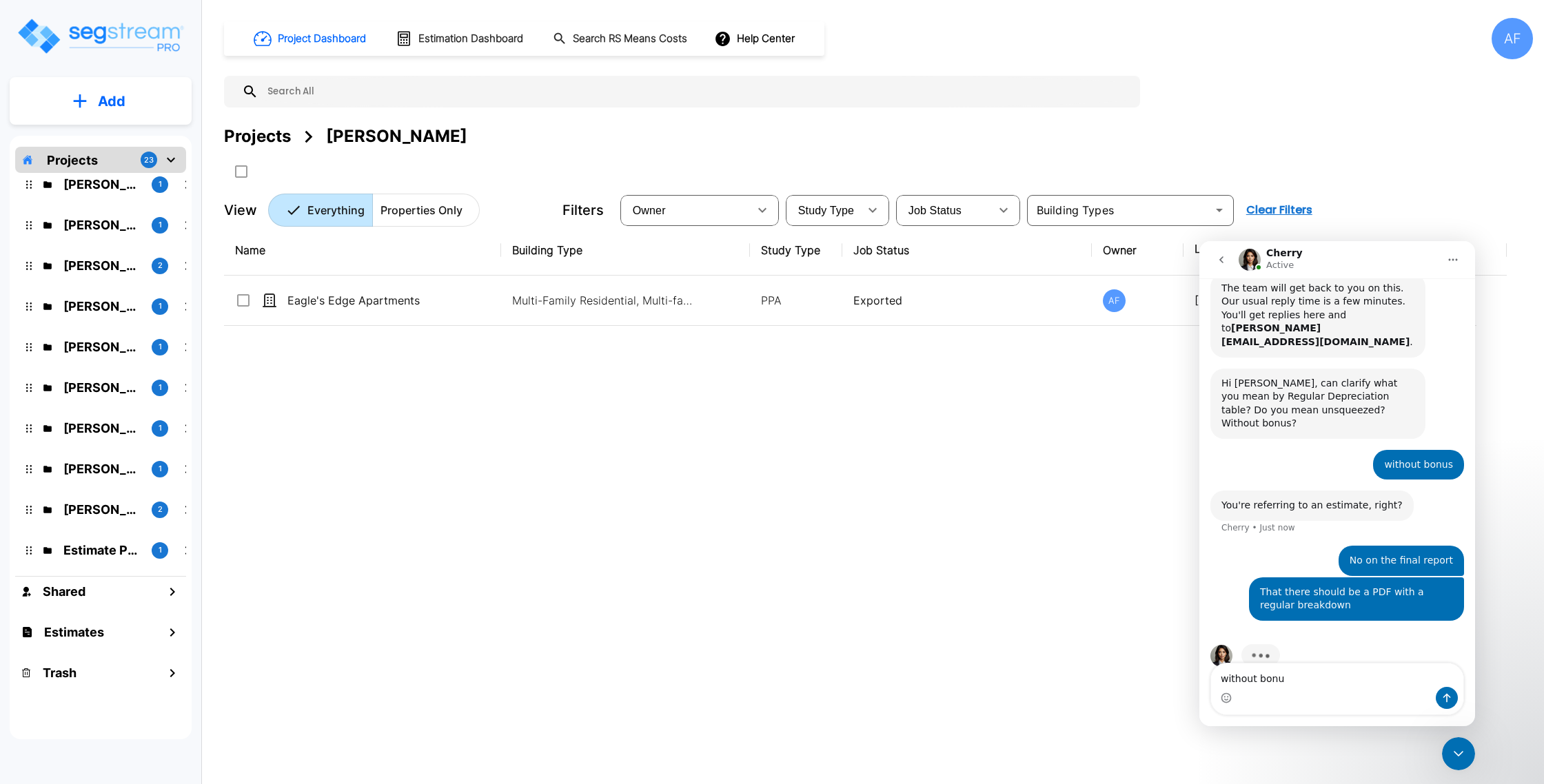
type textarea "without bonus"
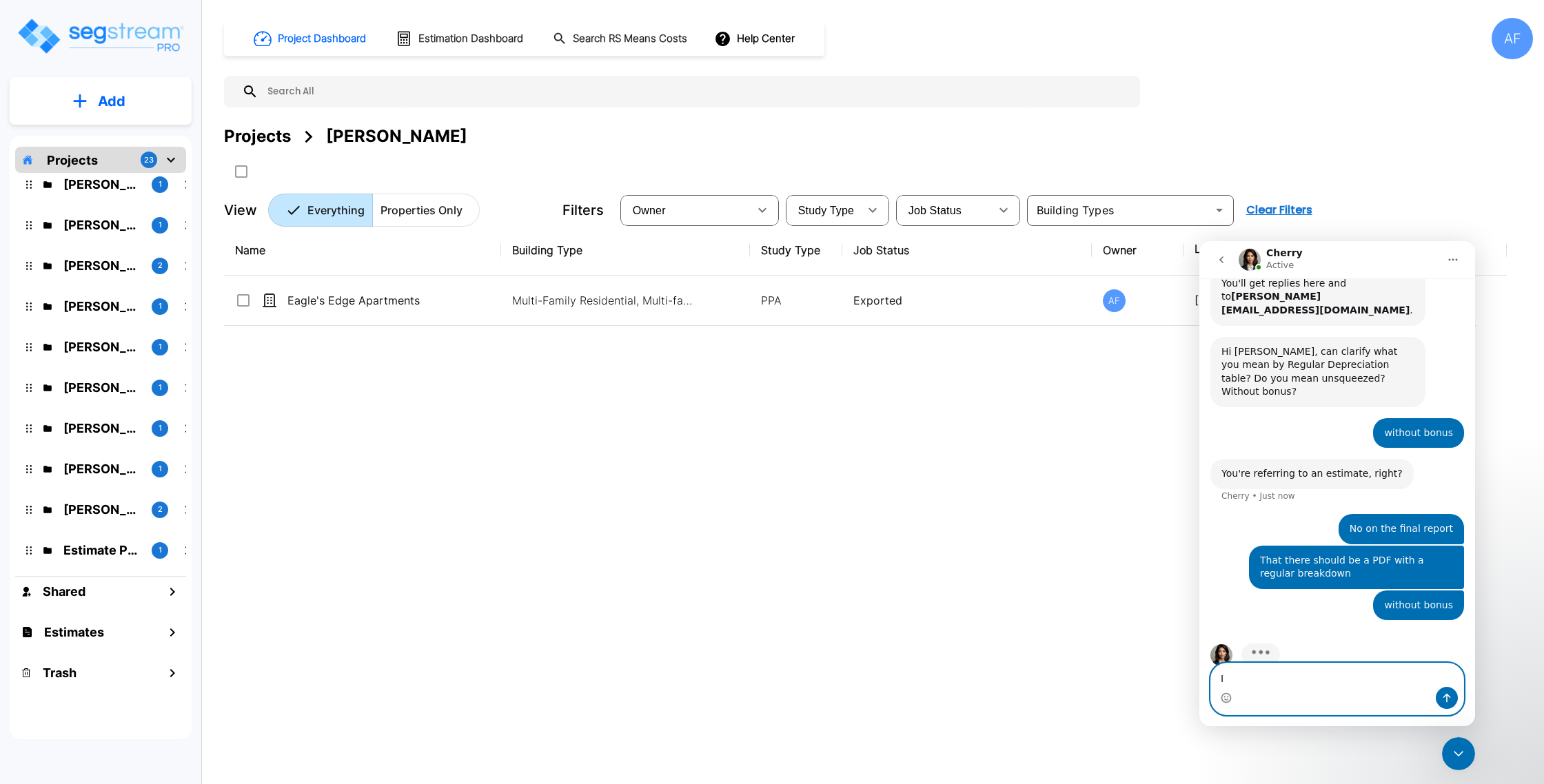
type textarea "I"
type textarea "Clients are requesting it"
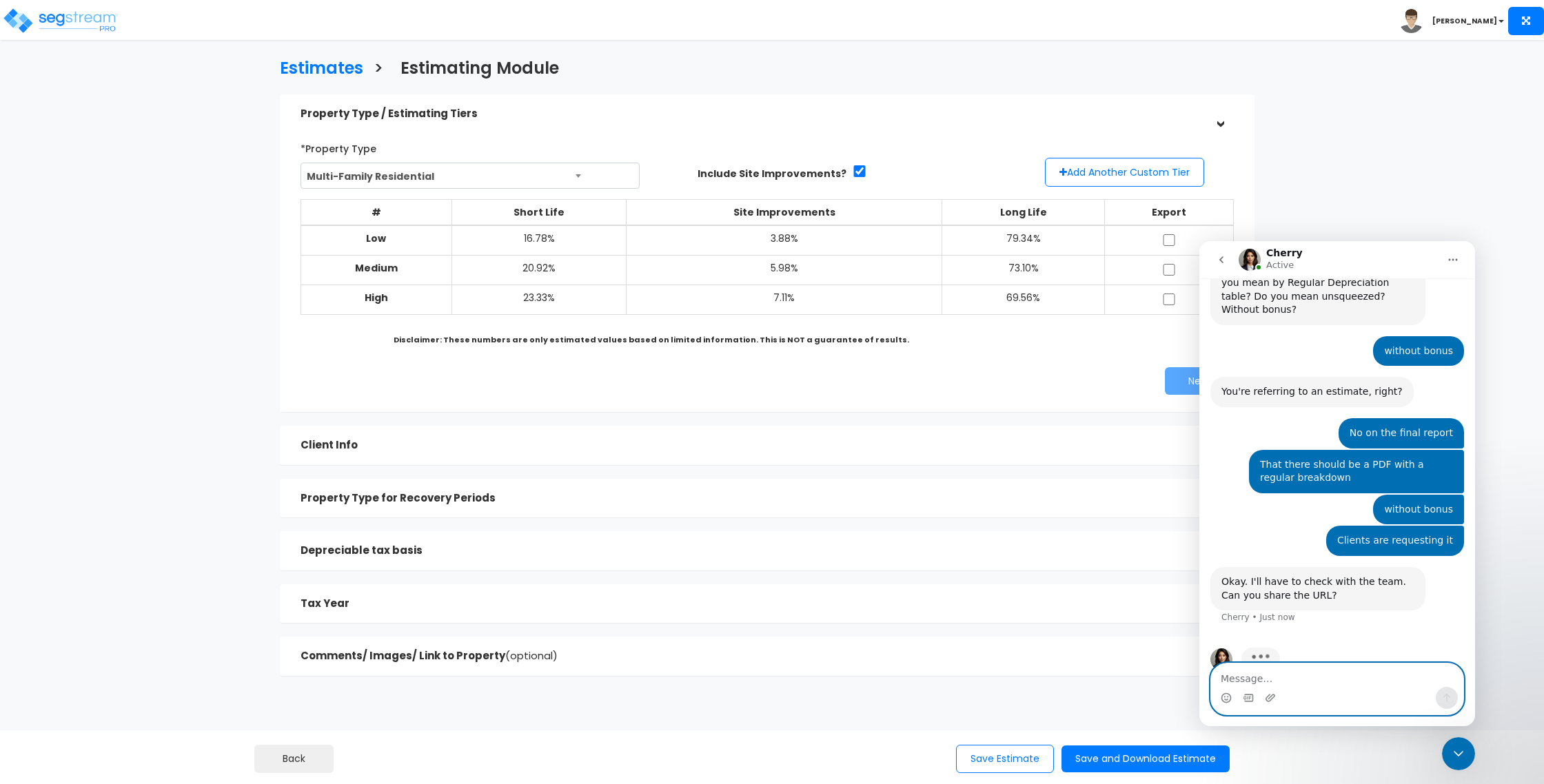
scroll to position [435, 0]
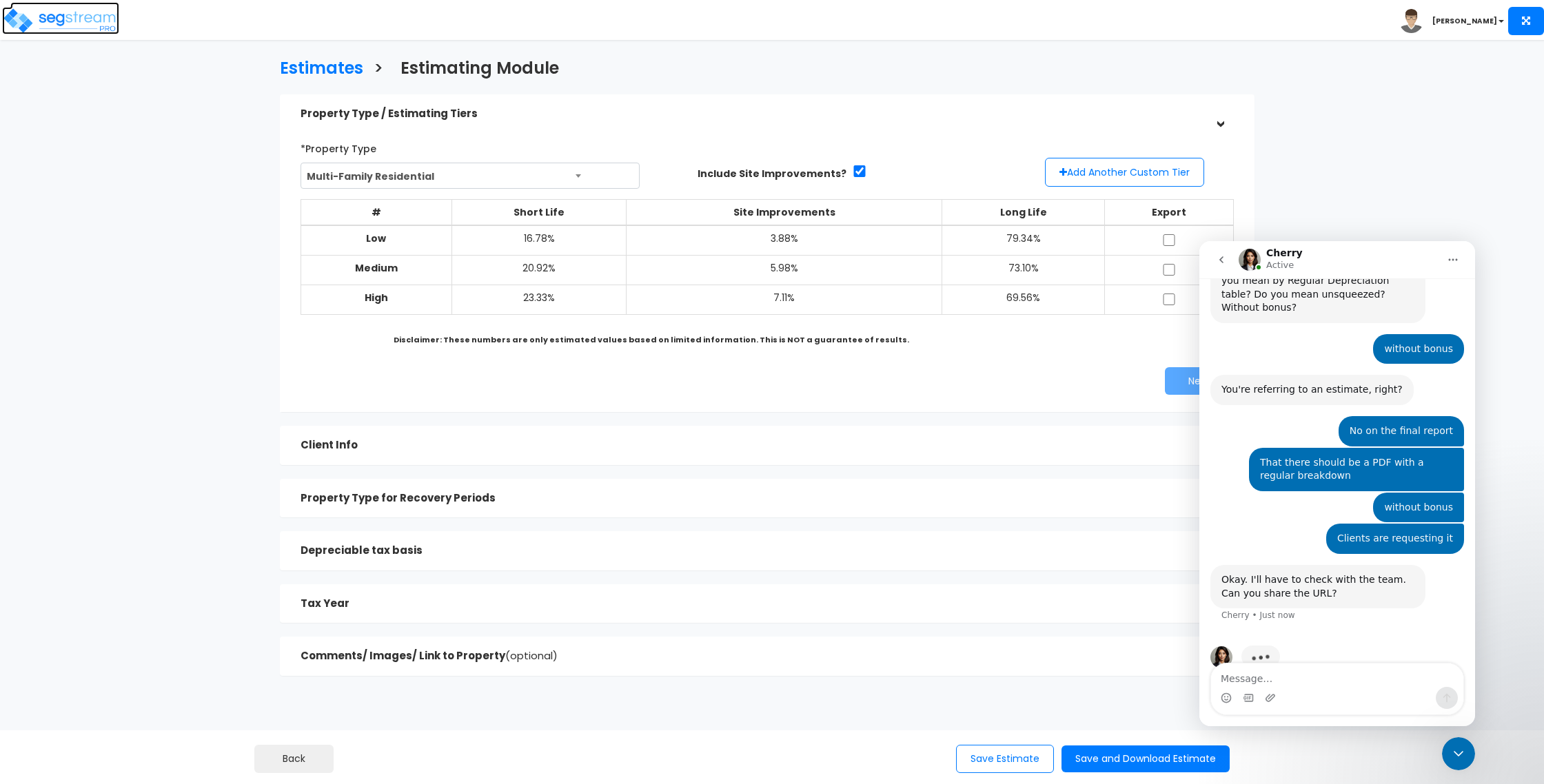
click at [91, 14] on img at bounding box center [60, 20] width 117 height 27
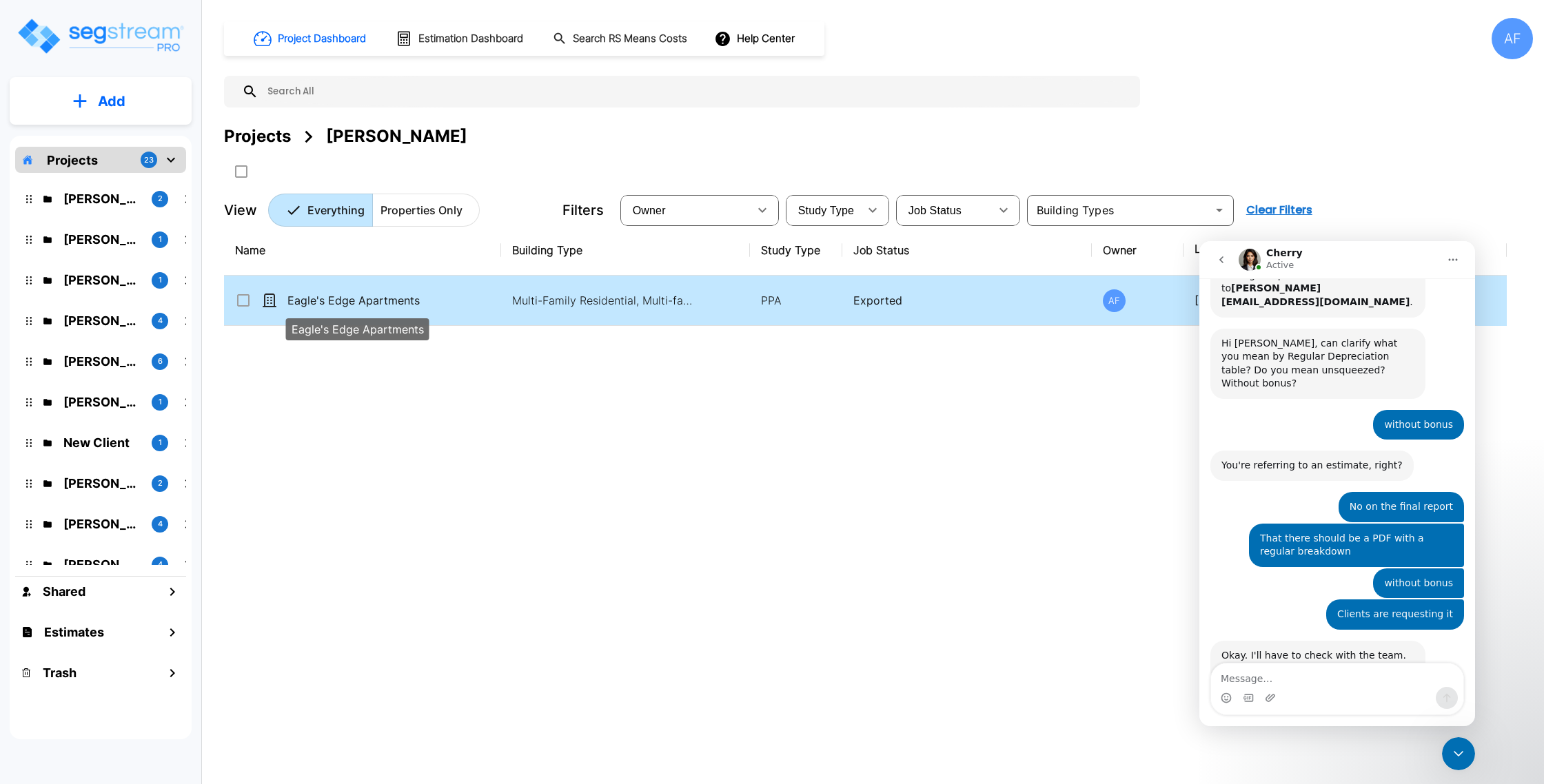
click at [345, 295] on p "Eagle's Edge Apartments" at bounding box center [356, 301] width 138 height 17
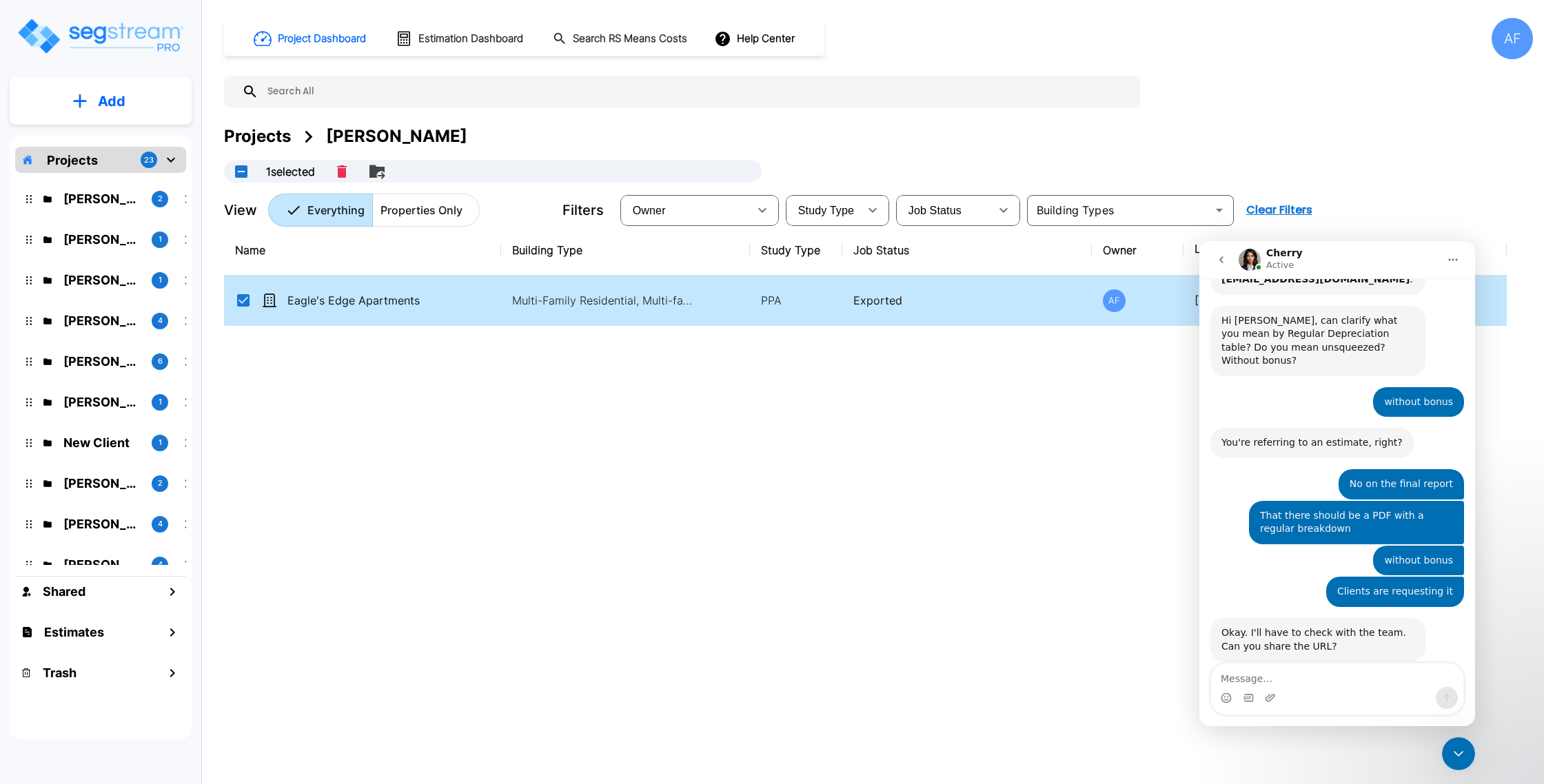
scroll to position [435, 0]
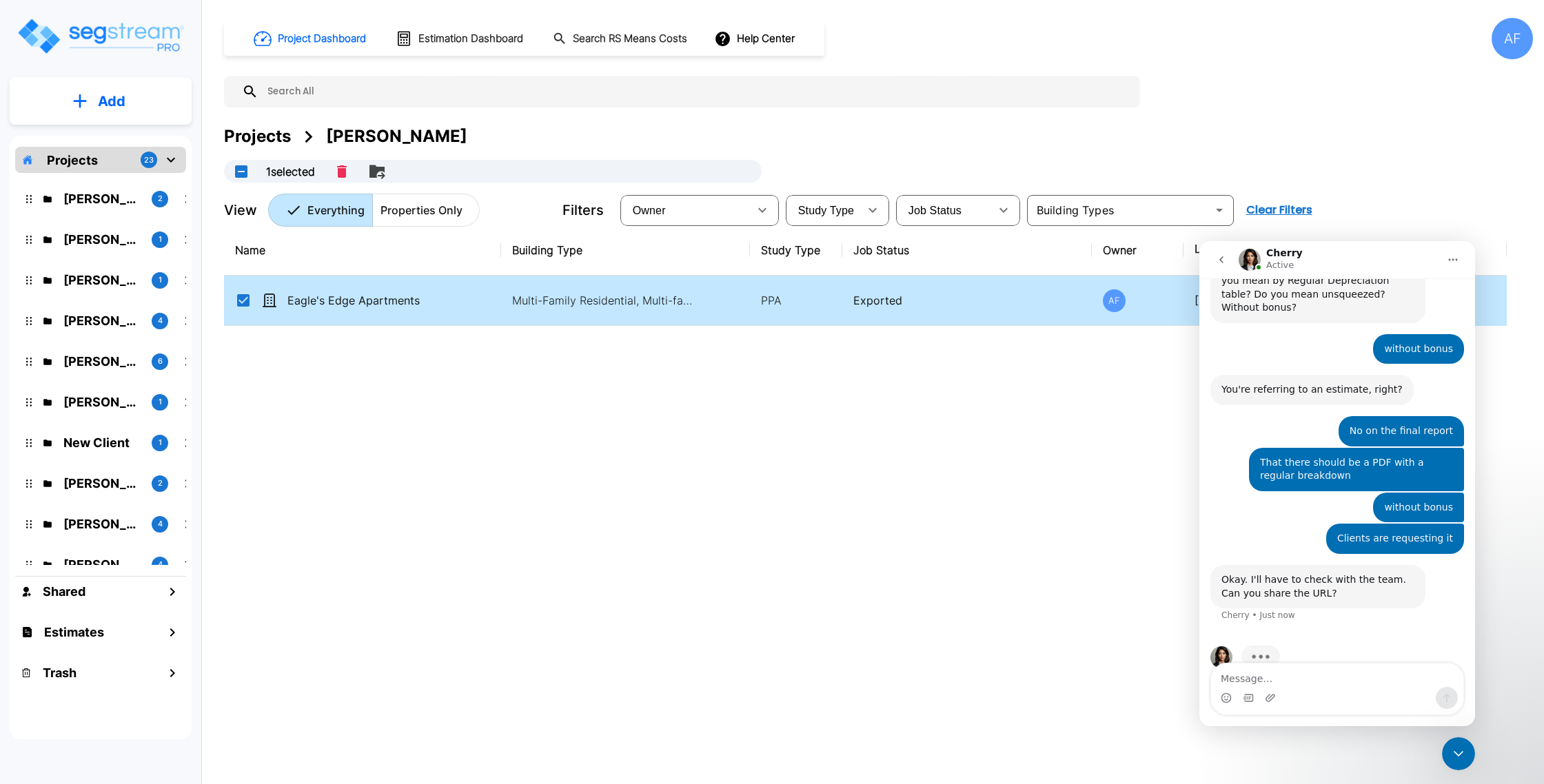
click at [376, 293] on p "Eagle's Edge Apartments" at bounding box center [356, 301] width 138 height 17
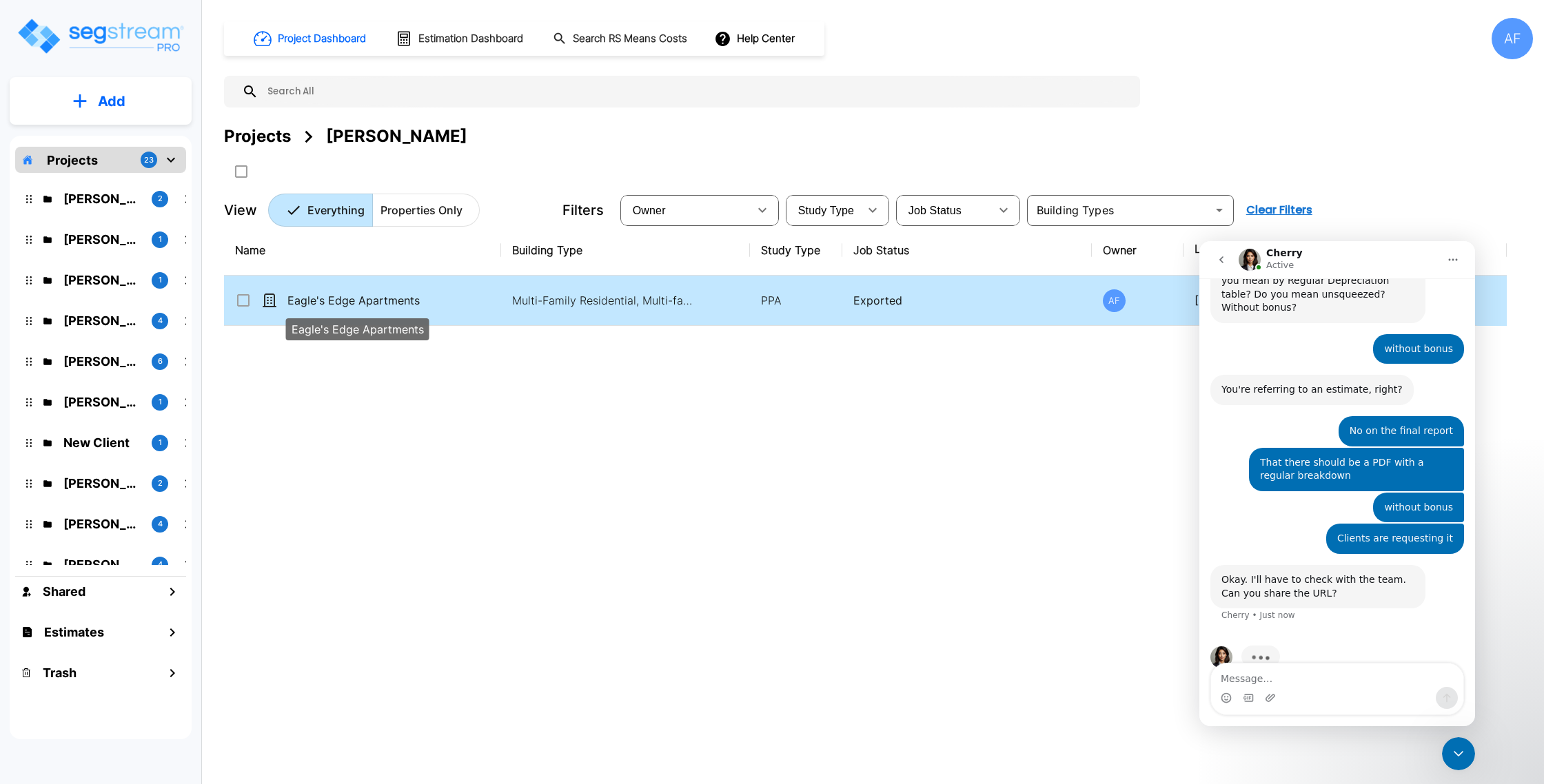
checkbox input "false"
click at [376, 293] on p "Eagle's Edge Apartments" at bounding box center [356, 301] width 138 height 17
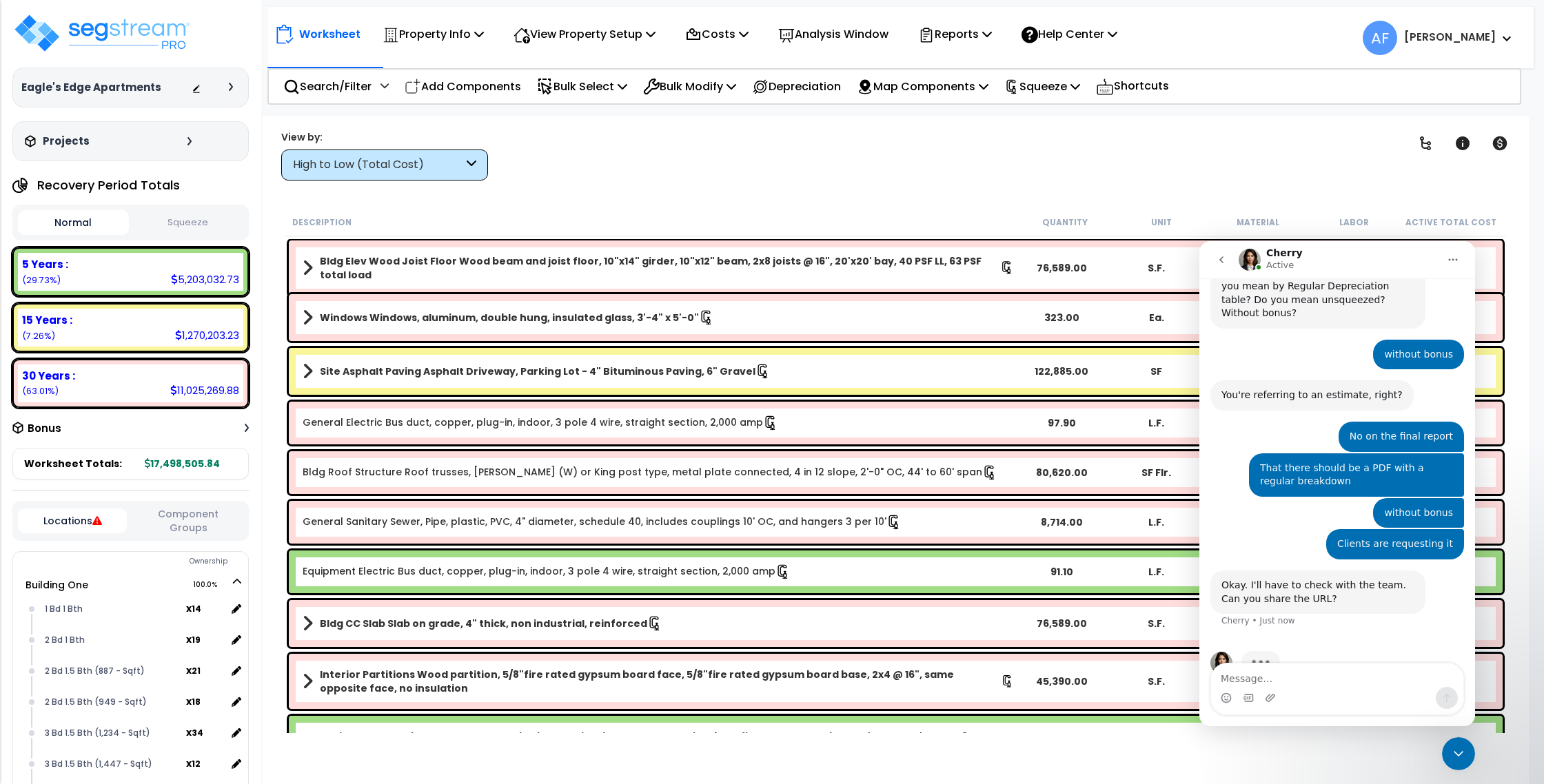
scroll to position [435, 0]
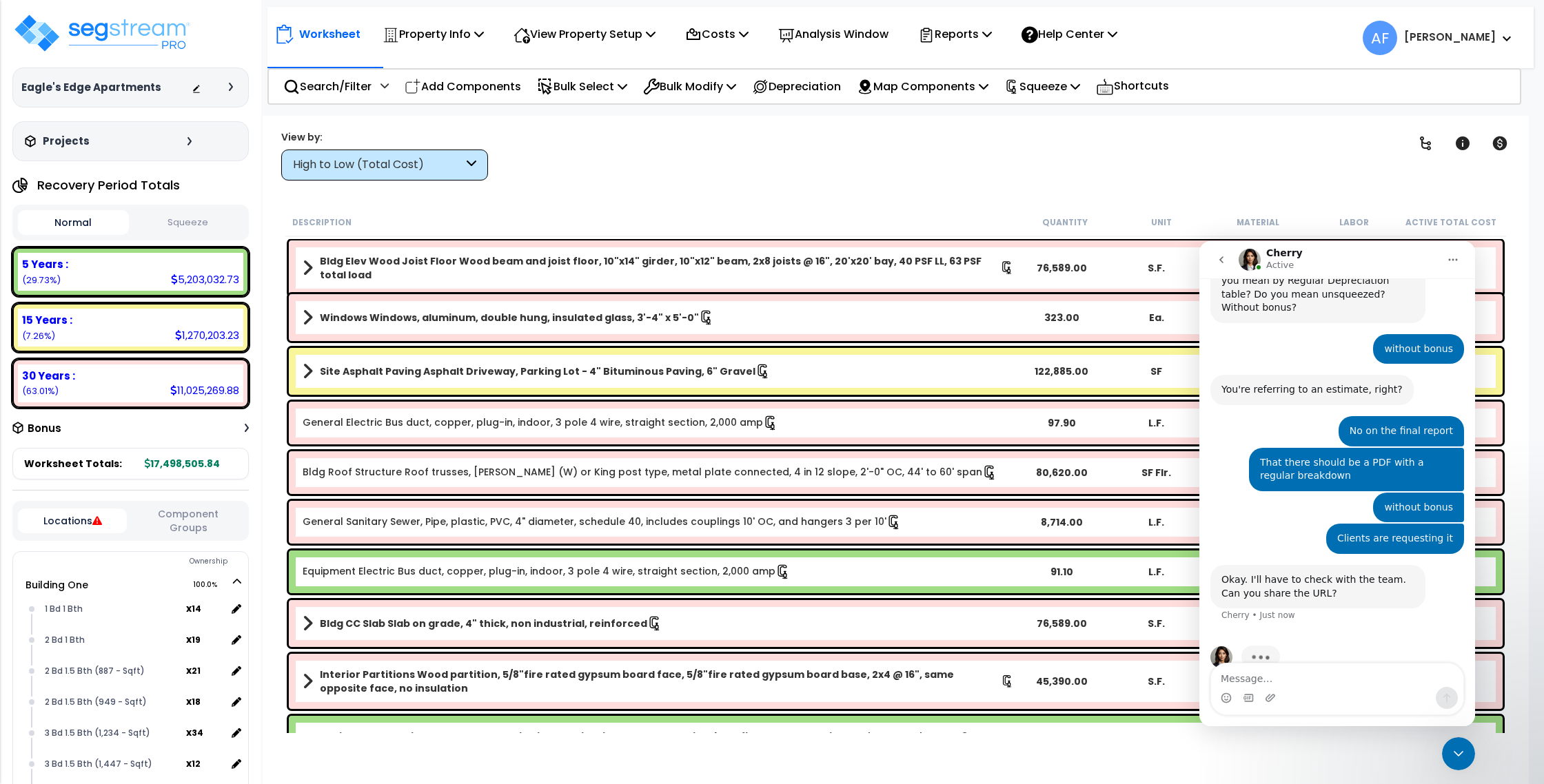
click at [1273, 689] on div "Intercom messenger" at bounding box center [1272, 698] width 14 height 22
click at [1273, 682] on textarea "Message…" at bounding box center [1338, 675] width 253 height 23
paste textarea "[URL][DOMAIN_NAME]"
type textarea "[URL][DOMAIN_NAME]"
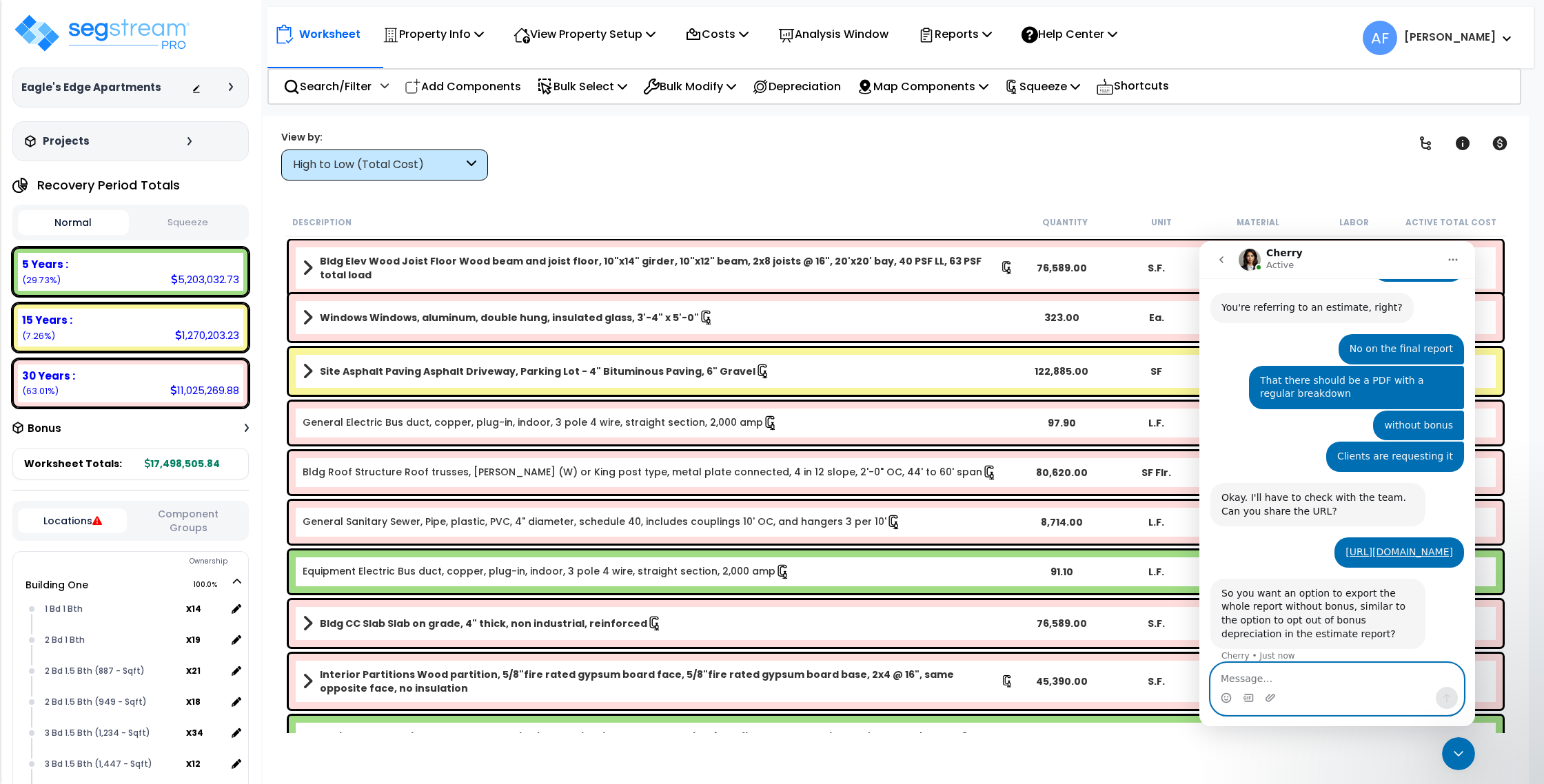
scroll to position [519, 0]
click at [1298, 677] on textarea "Message…" at bounding box center [1338, 675] width 253 height 23
type textarea "Yes please"
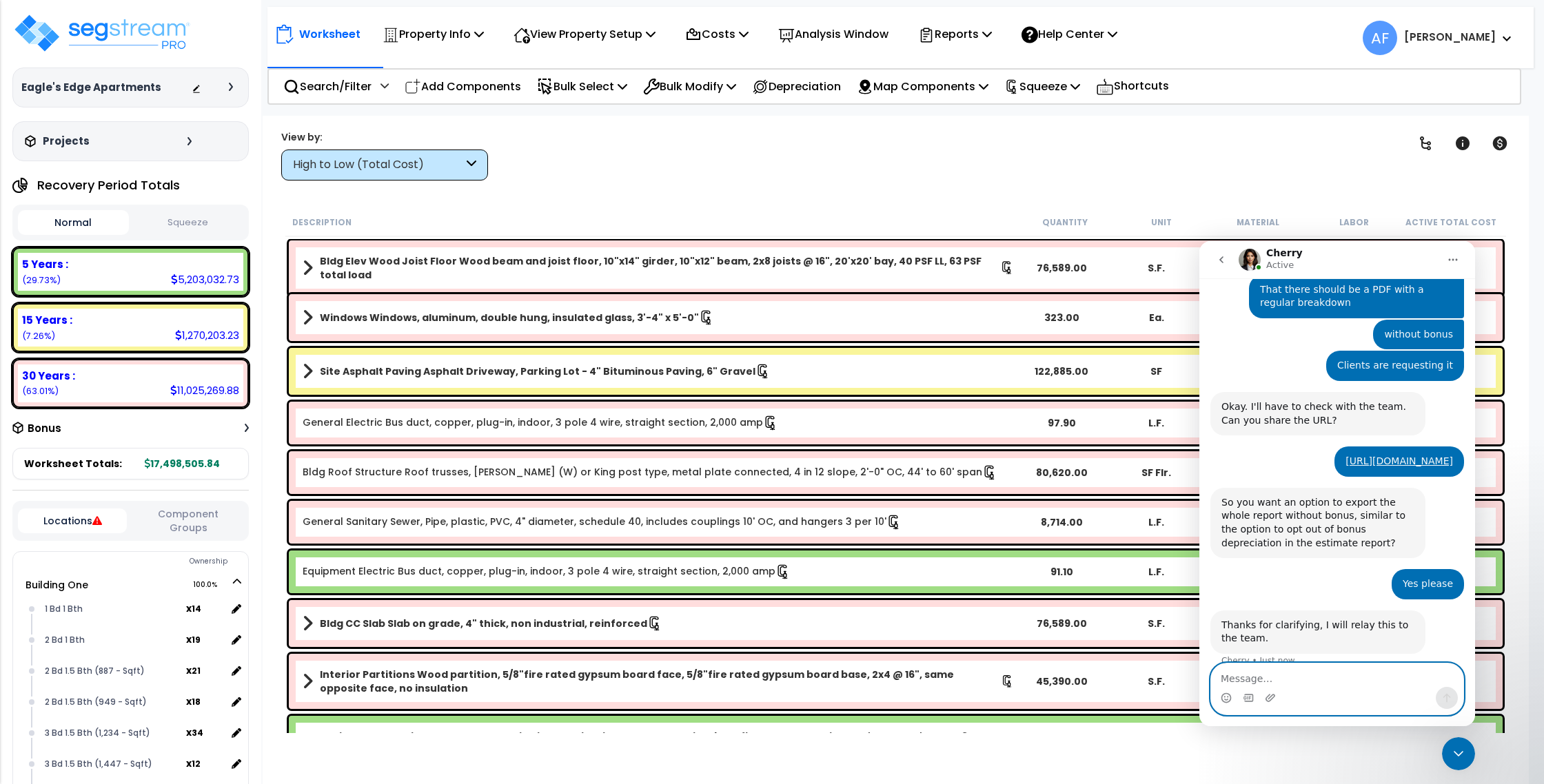
scroll to position [614, 0]
